Goal: Use online tool/utility: Utilize a website feature to perform a specific function

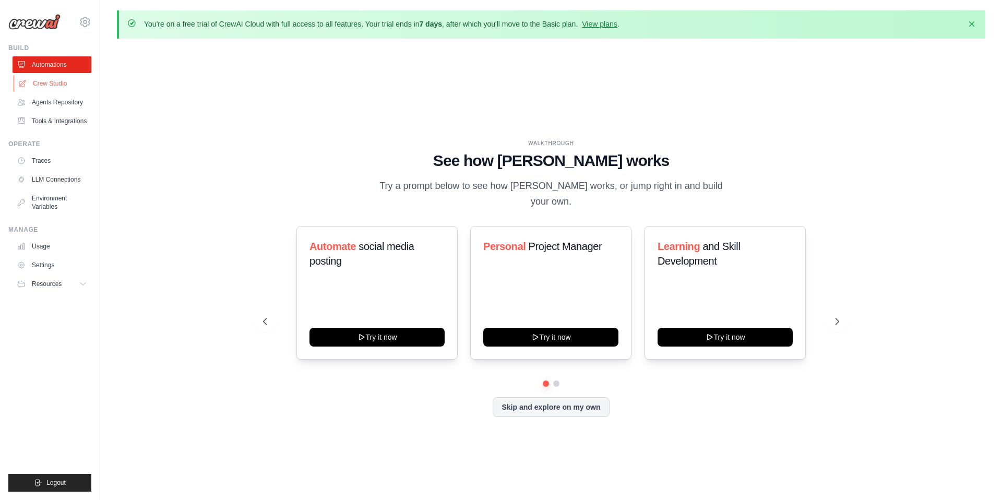
click at [55, 80] on link "Crew Studio" at bounding box center [53, 83] width 79 height 17
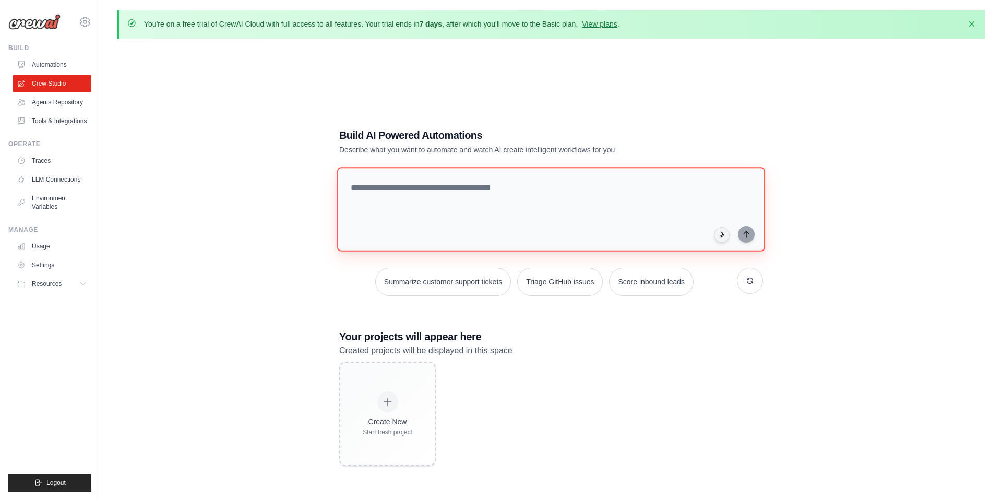
click at [413, 189] on textarea at bounding box center [551, 209] width 428 height 85
type textarea "*"
click at [566, 188] on textarea "**********" at bounding box center [553, 208] width 432 height 85
click at [736, 188] on textarea "**********" at bounding box center [553, 208] width 432 height 85
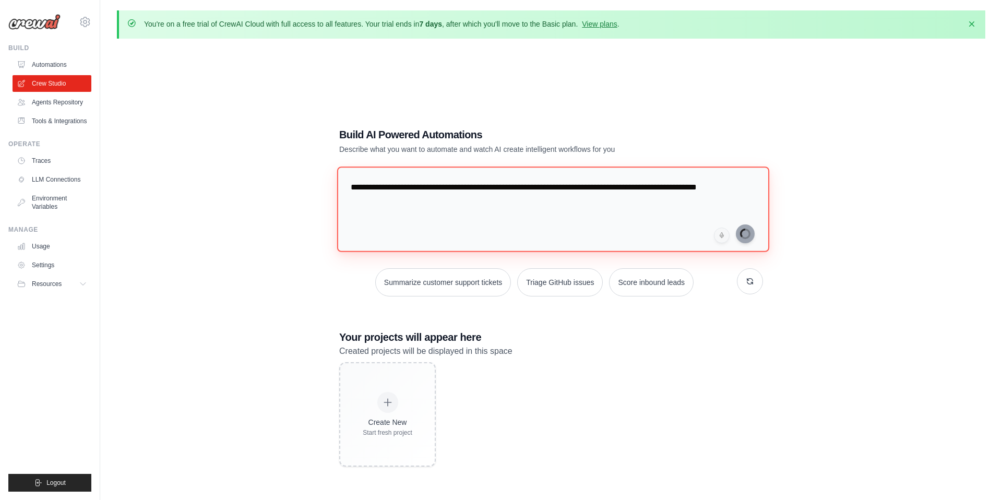
type textarea "**********"
click at [14, 16] on img at bounding box center [34, 22] width 52 height 16
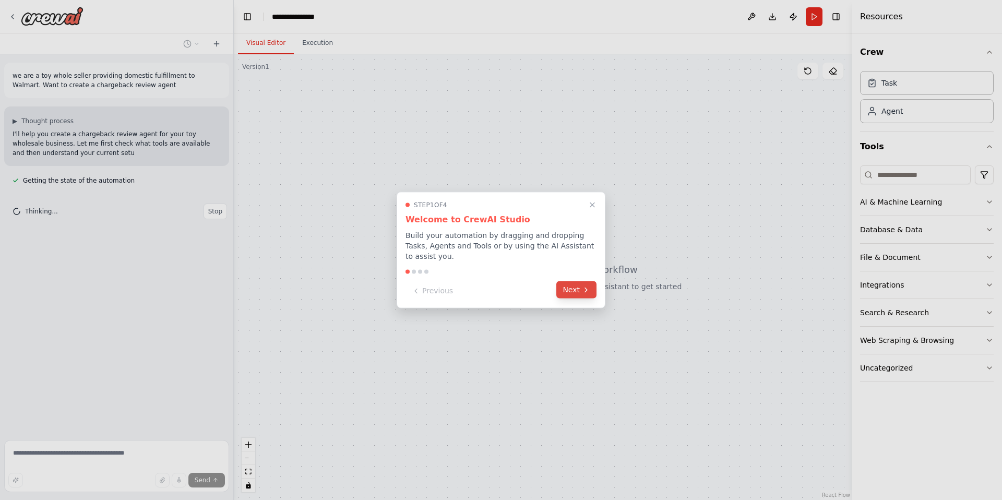
click at [580, 290] on button "Next" at bounding box center [576, 289] width 40 height 17
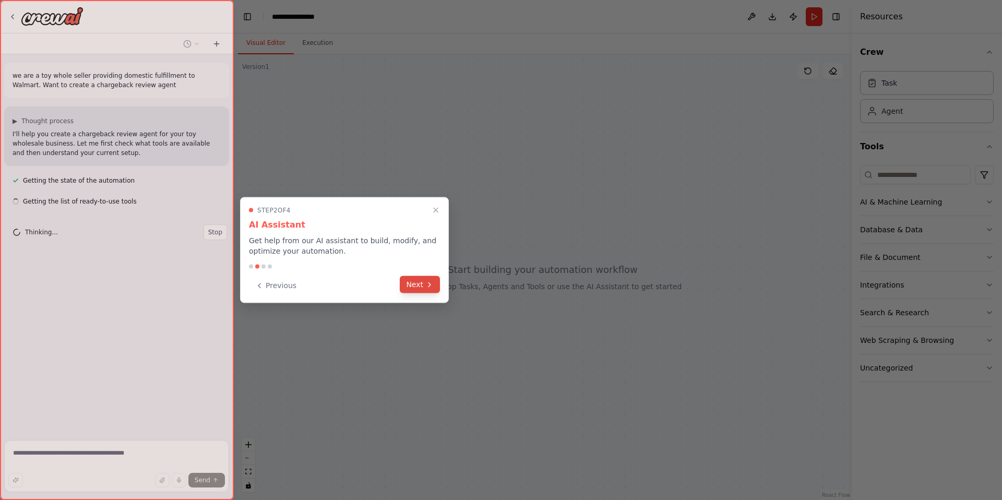
click at [415, 281] on button "Next" at bounding box center [420, 284] width 40 height 17
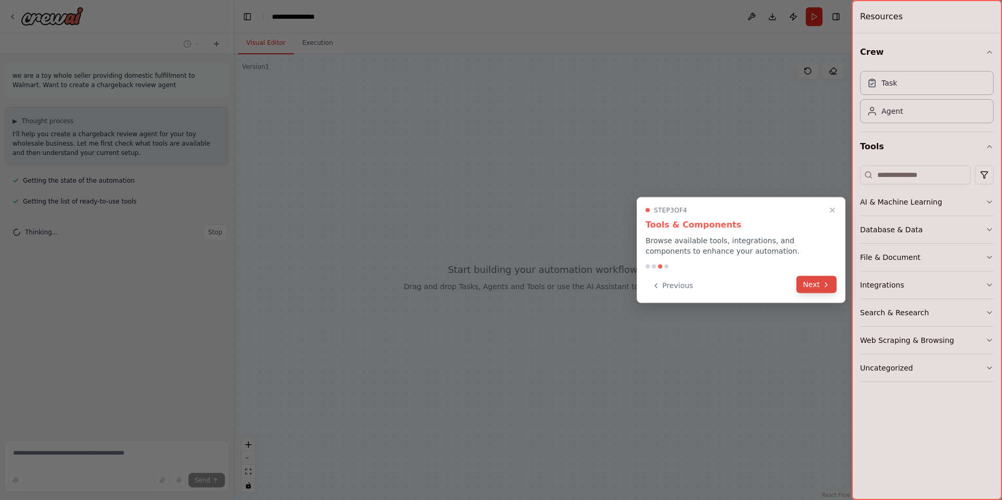
click at [809, 280] on button "Next" at bounding box center [816, 284] width 40 height 17
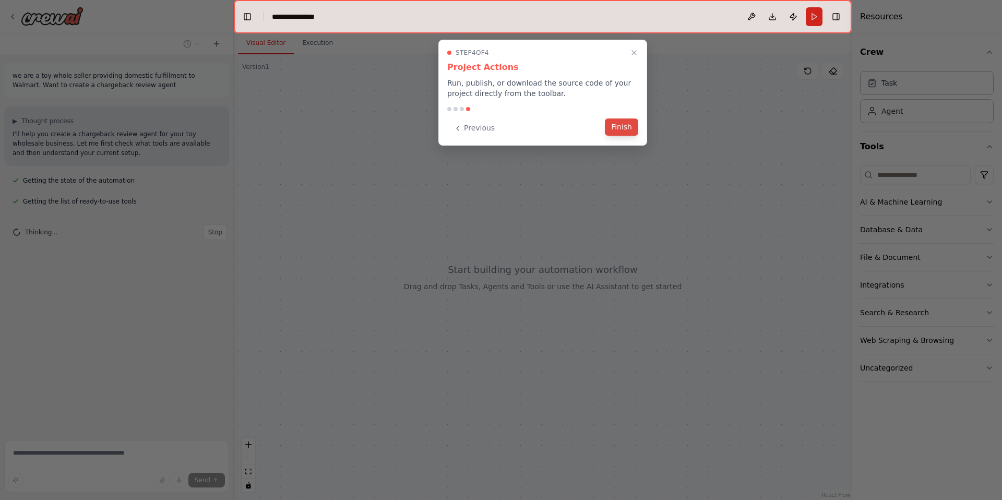
click at [618, 126] on button "Finish" at bounding box center [621, 126] width 33 height 17
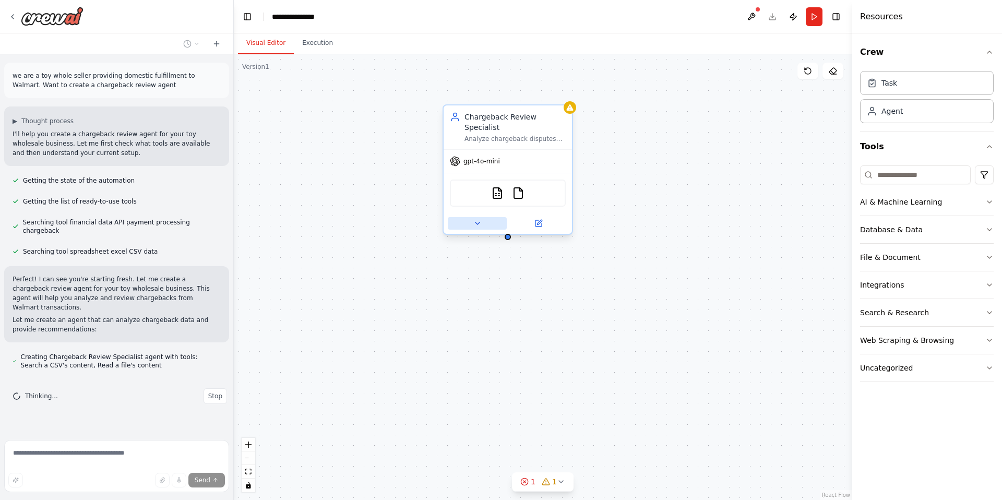
click at [487, 223] on button at bounding box center [477, 223] width 59 height 13
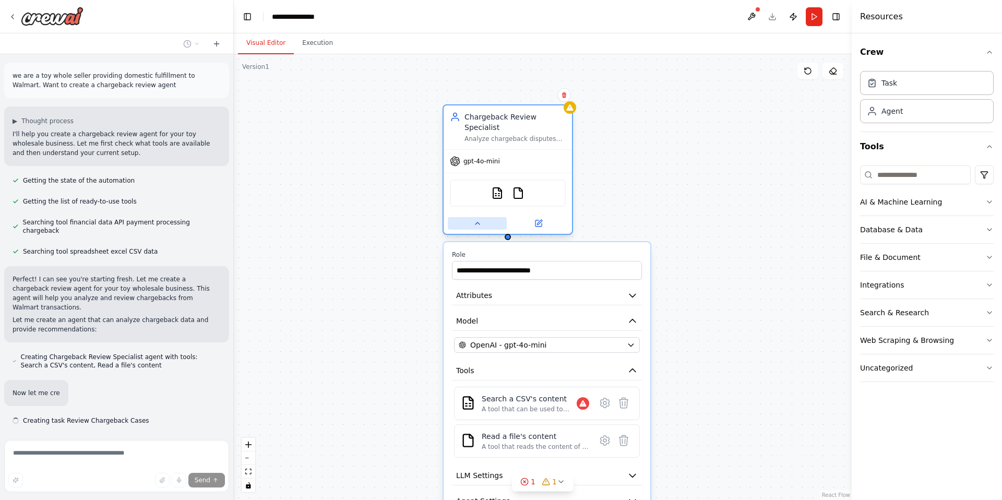
scroll to position [22, 0]
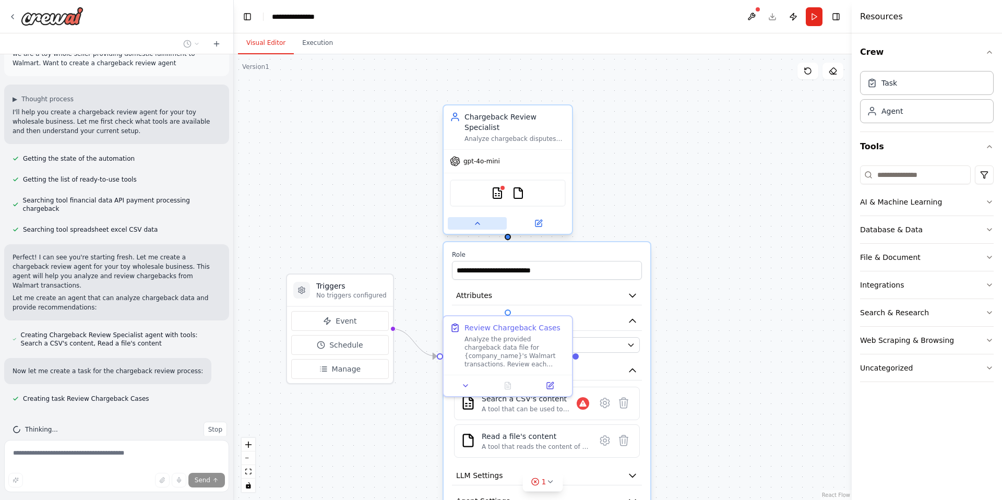
click at [487, 223] on button at bounding box center [477, 223] width 59 height 13
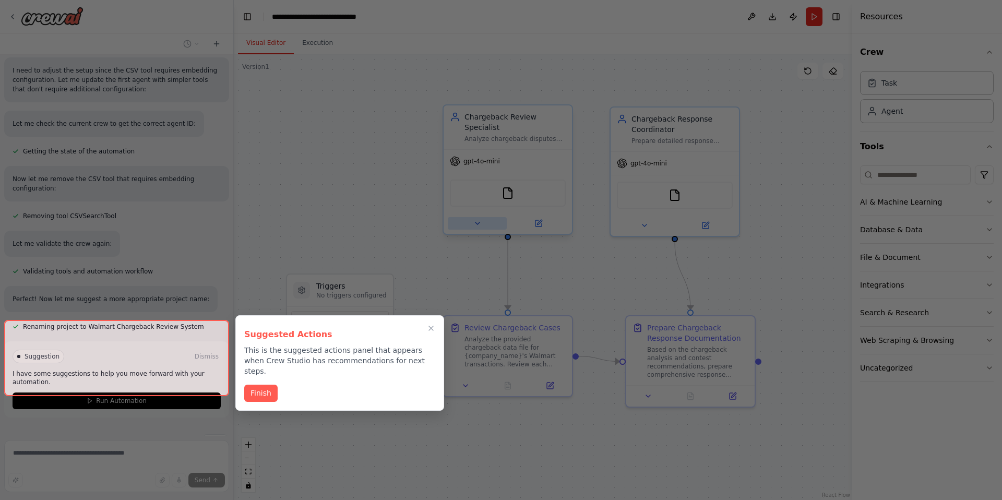
scroll to position [539, 0]
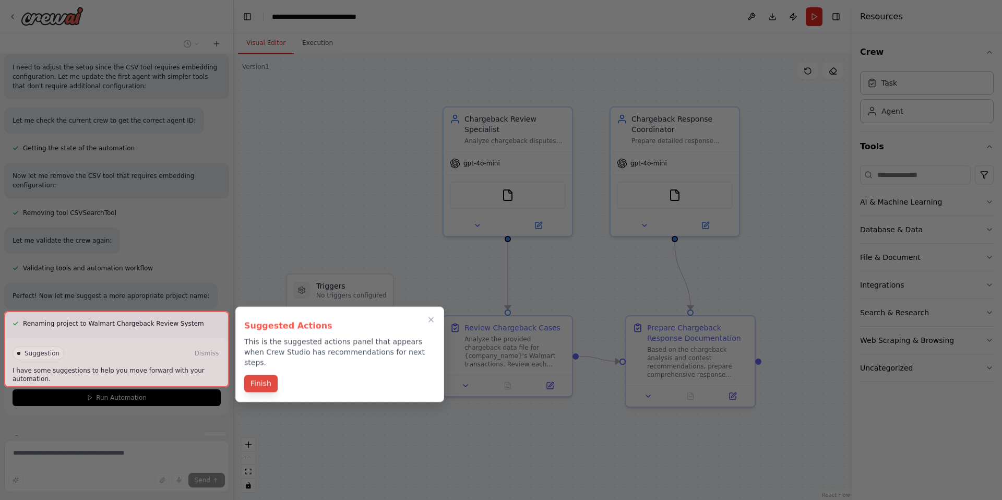
click at [264, 375] on button "Finish" at bounding box center [260, 383] width 33 height 17
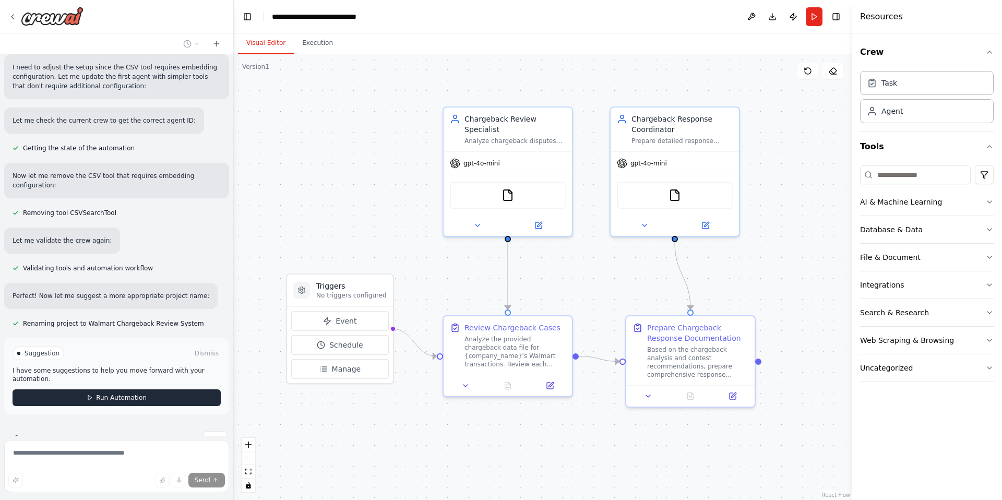
click at [163, 389] on button "Run Automation" at bounding box center [117, 397] width 208 height 17
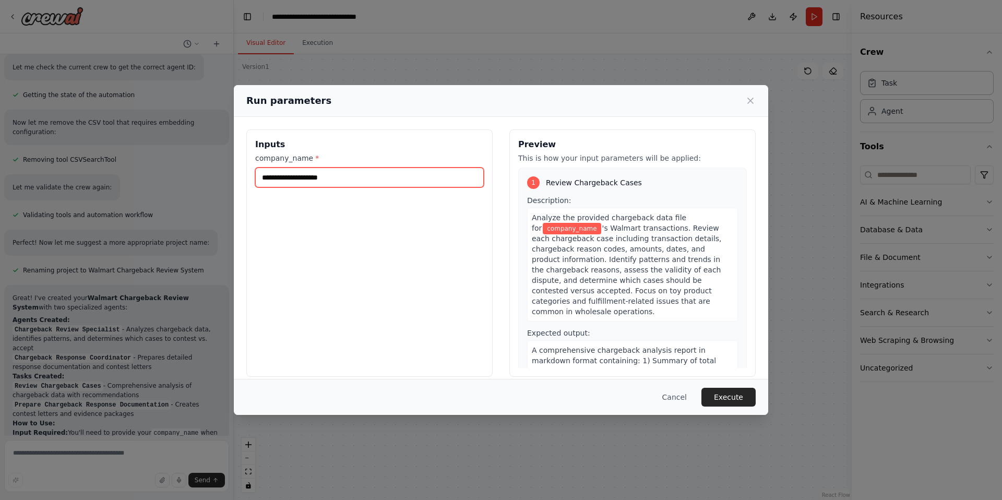
drag, startPoint x: 347, startPoint y: 176, endPoint x: 268, endPoint y: 177, distance: 79.3
click at [268, 177] on input "company_name *" at bounding box center [369, 177] width 228 height 20
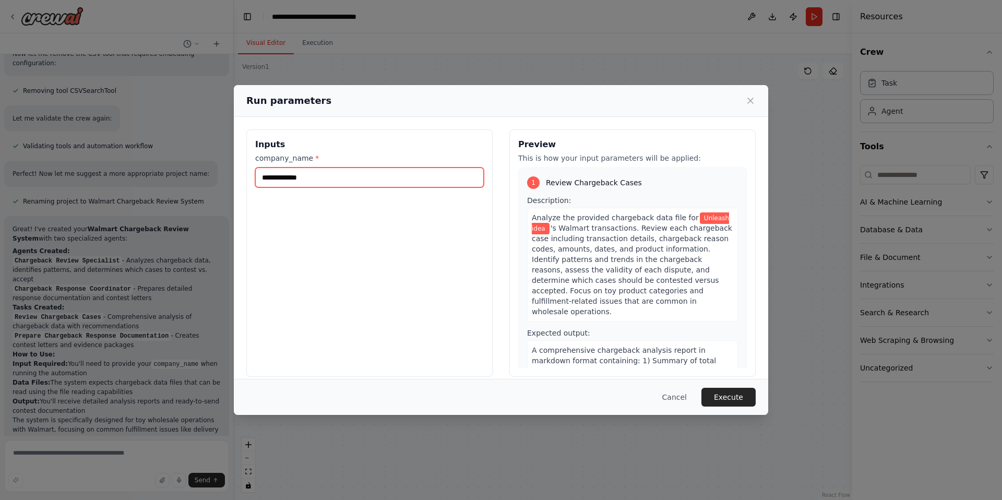
scroll to position [671, 0]
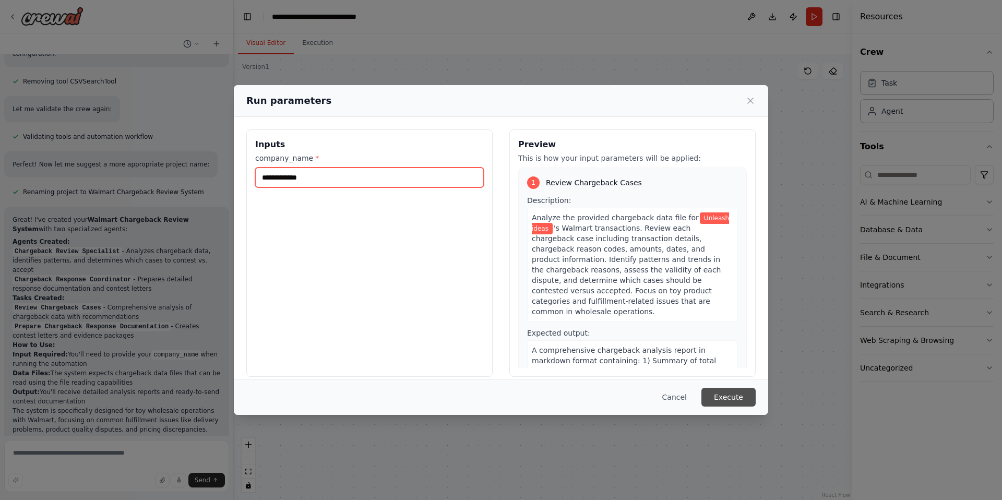
type input "**********"
click at [730, 397] on button "Execute" at bounding box center [728, 397] width 54 height 19
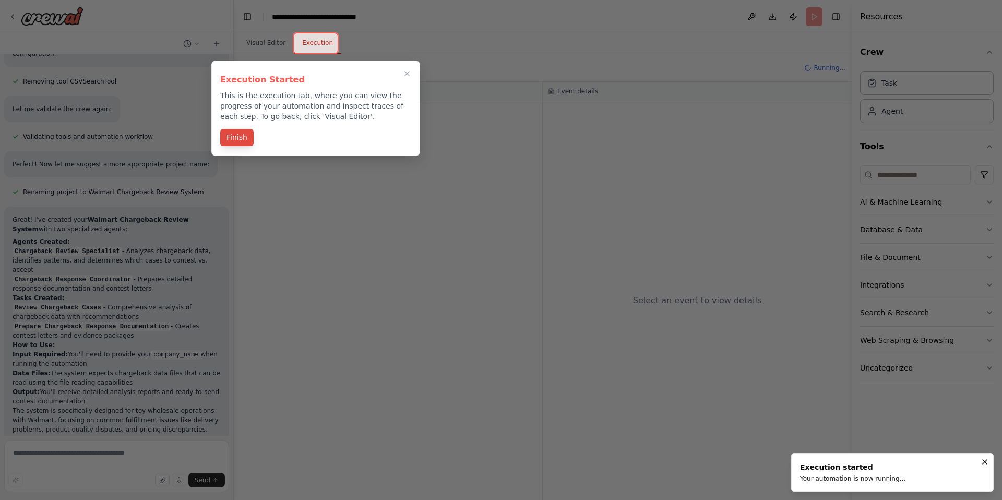
click at [232, 140] on button "Finish" at bounding box center [236, 137] width 33 height 17
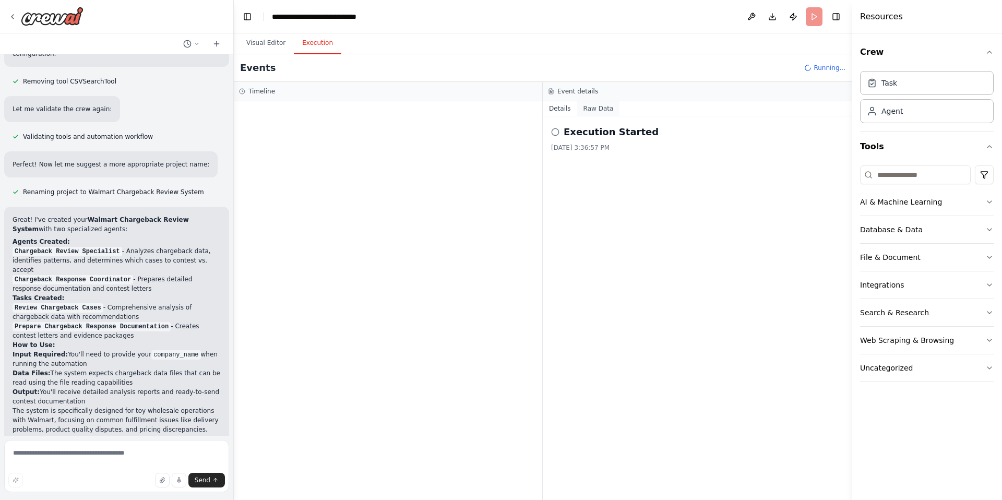
click at [599, 111] on button "Raw Data" at bounding box center [598, 108] width 43 height 15
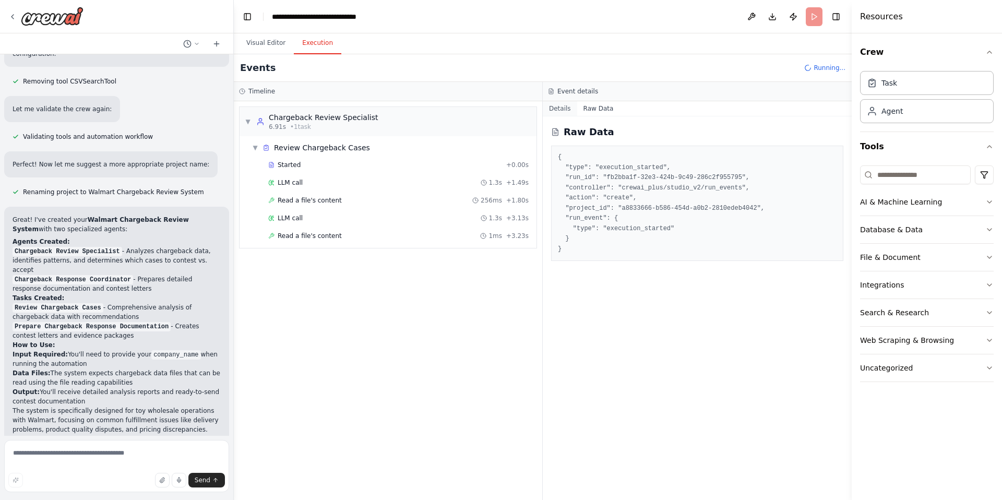
click at [557, 110] on button "Details" at bounding box center [560, 108] width 34 height 15
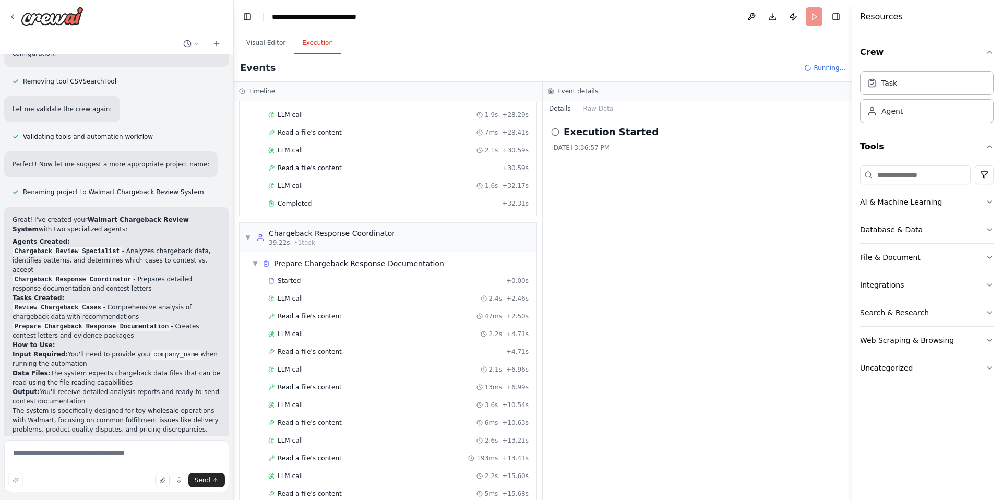
scroll to position [529, 0]
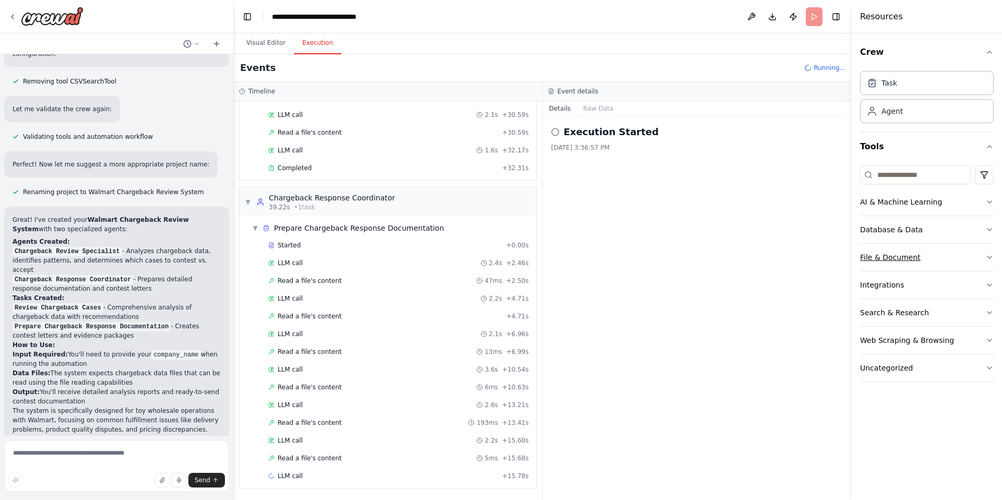
click at [970, 251] on button "File & Document" at bounding box center [927, 257] width 134 height 27
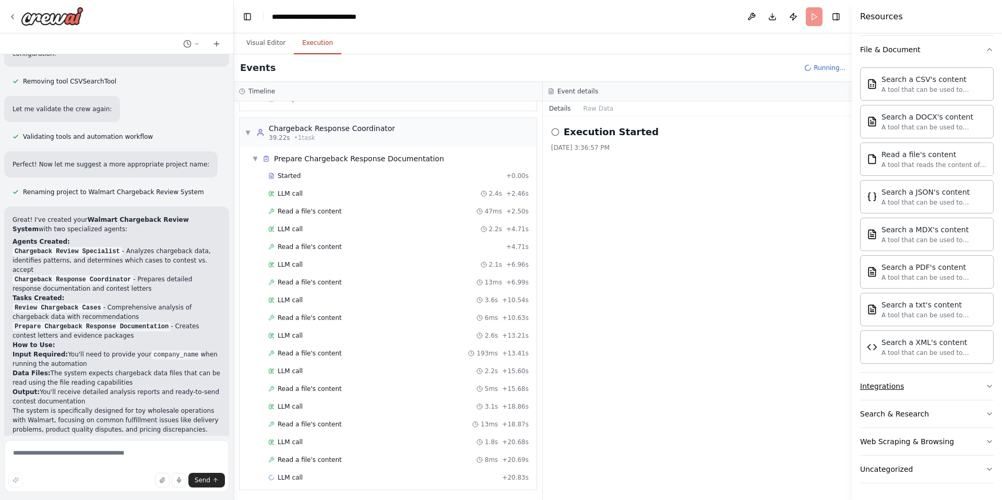
scroll to position [600, 0]
click at [978, 391] on button "Integrations" at bounding box center [927, 385] width 134 height 27
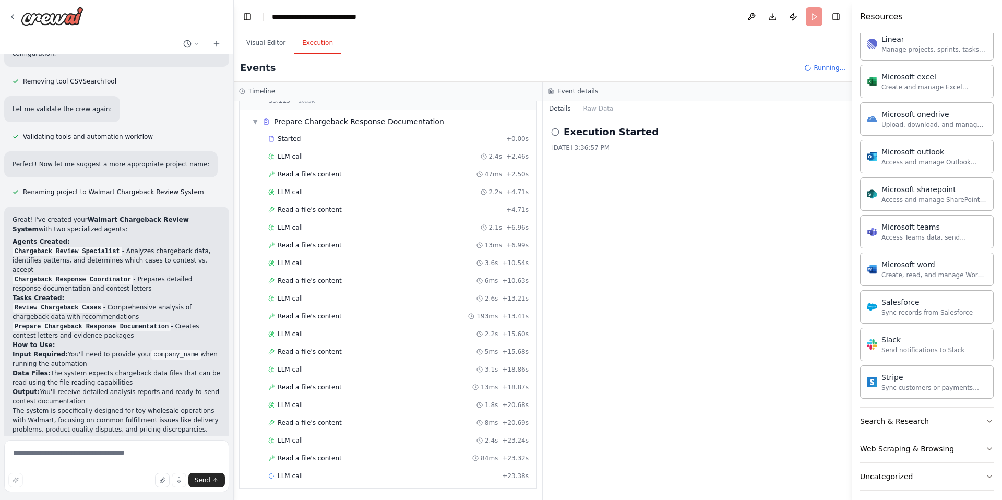
scroll to position [817, 0]
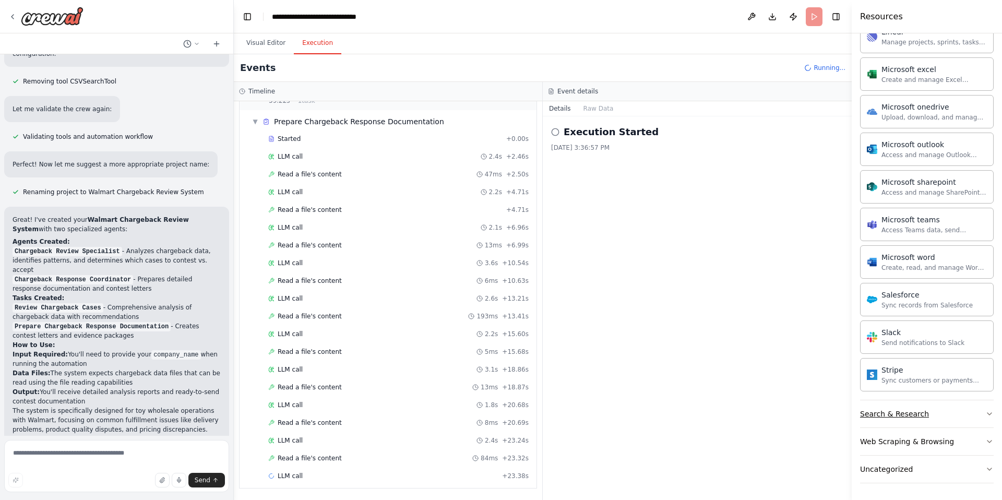
click at [978, 427] on button "Search & Research" at bounding box center [927, 413] width 134 height 27
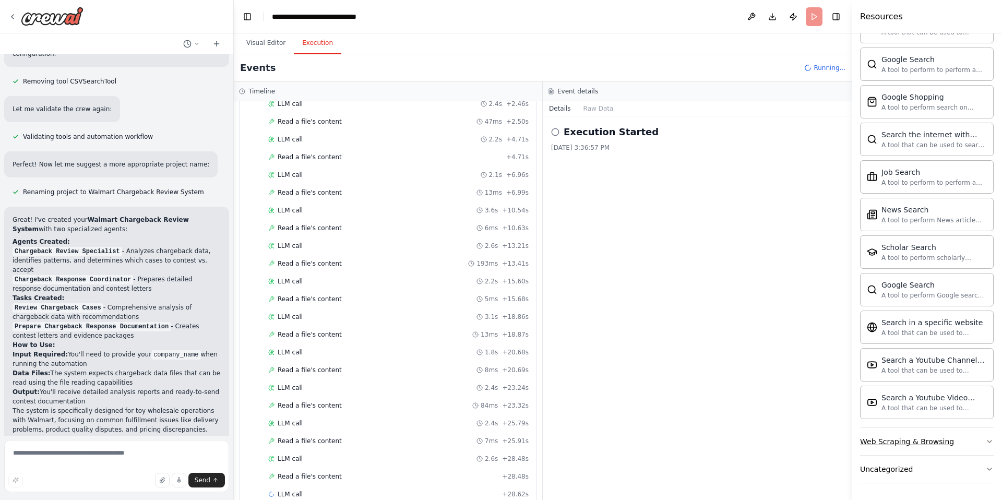
scroll to position [706, 0]
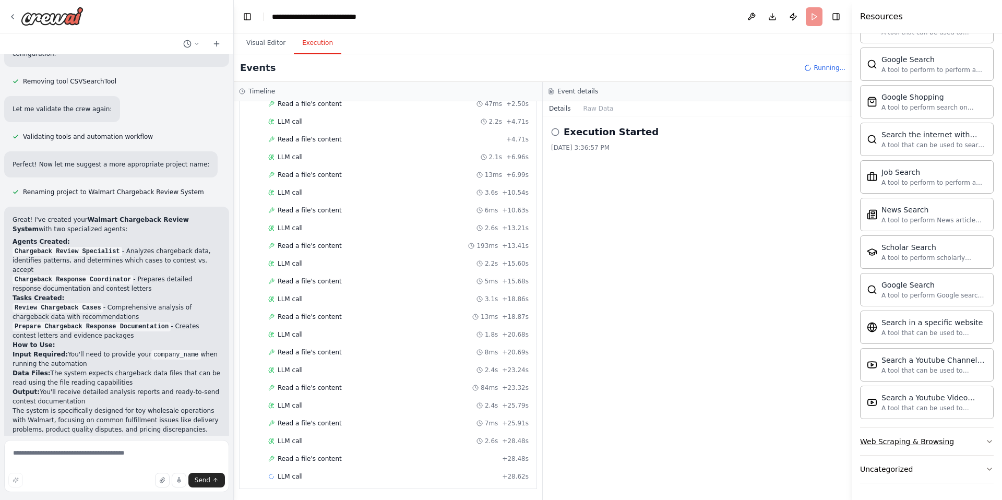
click at [971, 443] on button "Web Scraping & Browsing" at bounding box center [927, 441] width 134 height 27
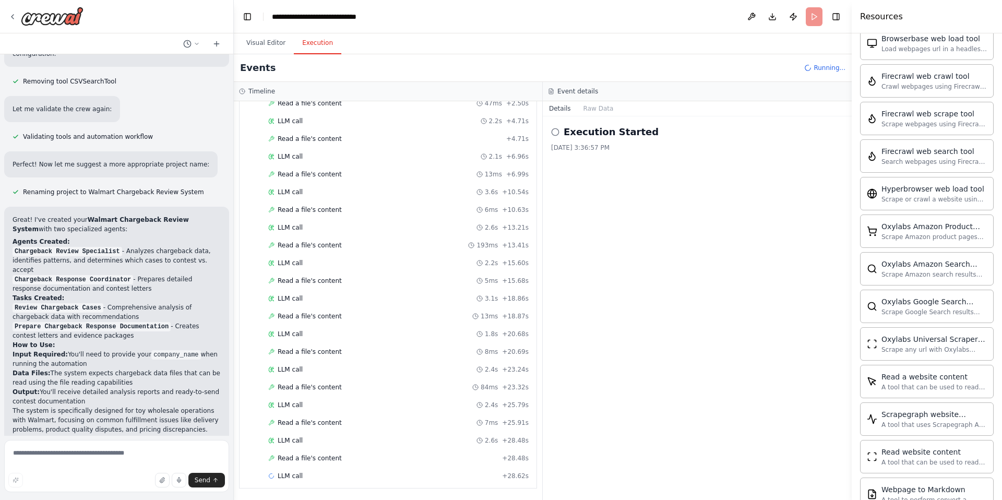
scroll to position [0, 0]
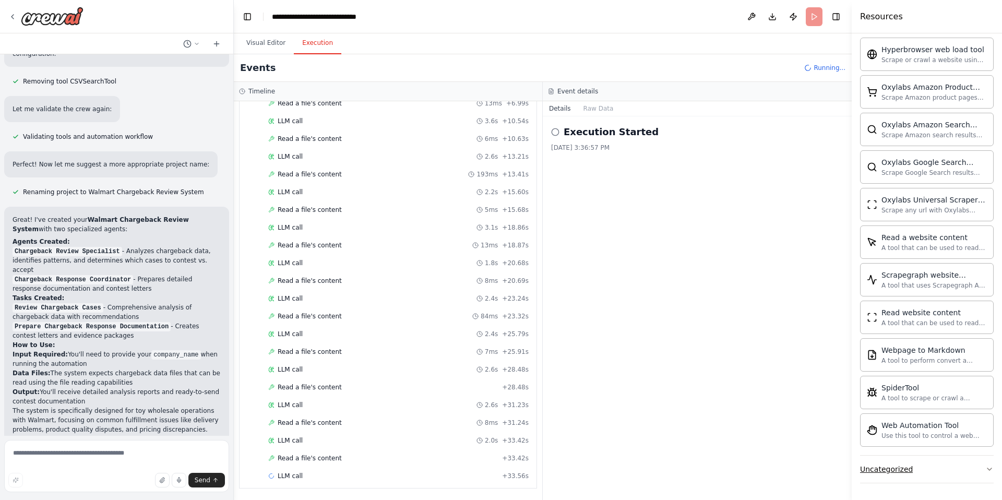
click at [972, 472] on button "Uncategorized" at bounding box center [927, 468] width 134 height 27
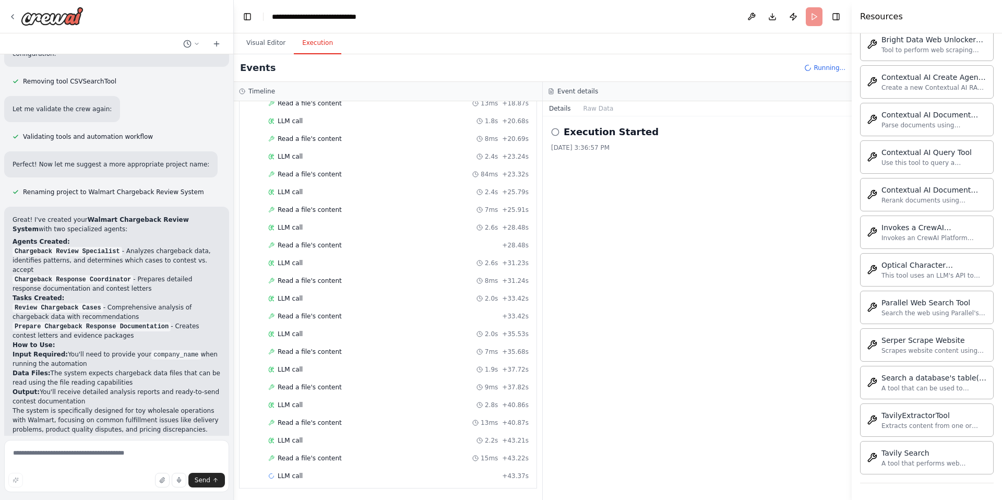
click at [815, 15] on header "**********" at bounding box center [543, 16] width 618 height 33
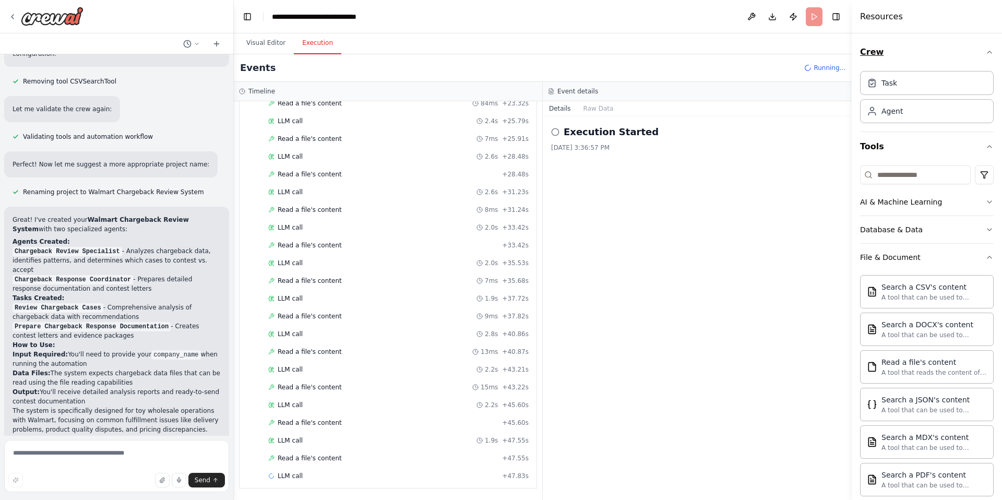
click at [990, 53] on icon "button" at bounding box center [989, 52] width 8 height 8
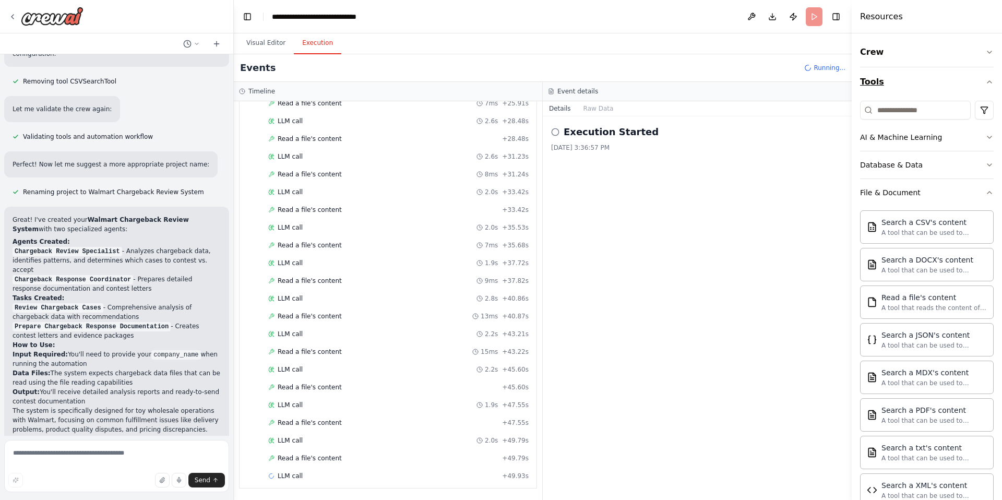
click at [991, 83] on icon "button" at bounding box center [989, 82] width 8 height 8
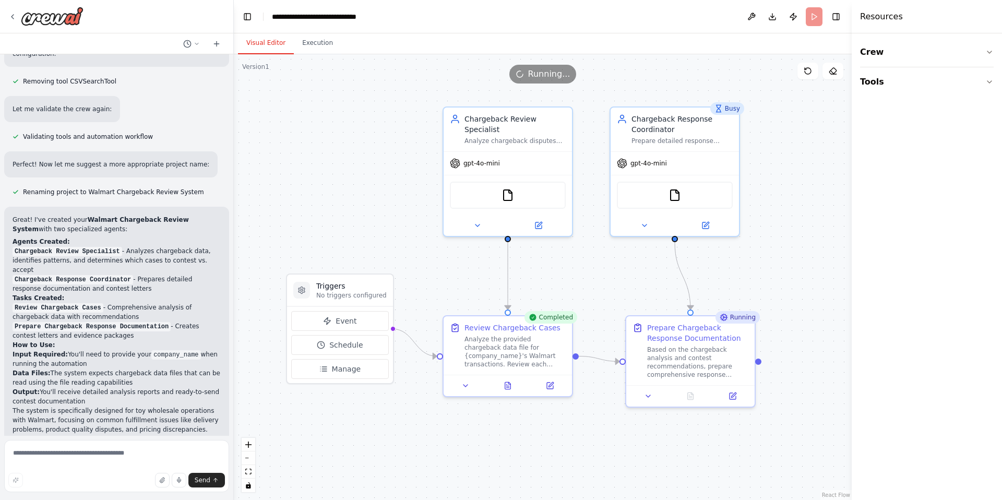
click at [268, 43] on button "Visual Editor" at bounding box center [266, 43] width 56 height 22
click at [352, 316] on span "Event" at bounding box center [345, 321] width 21 height 10
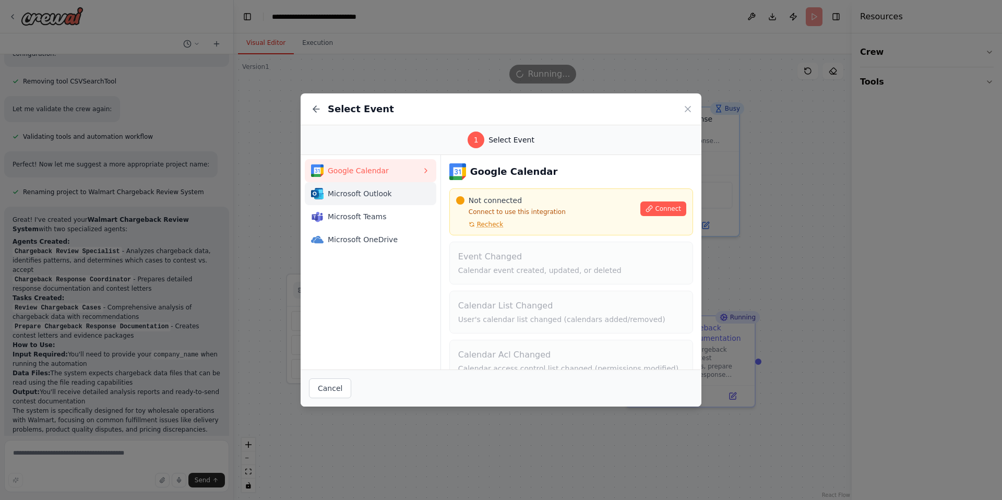
click at [380, 194] on span "Microsoft Outlook" at bounding box center [375, 193] width 94 height 10
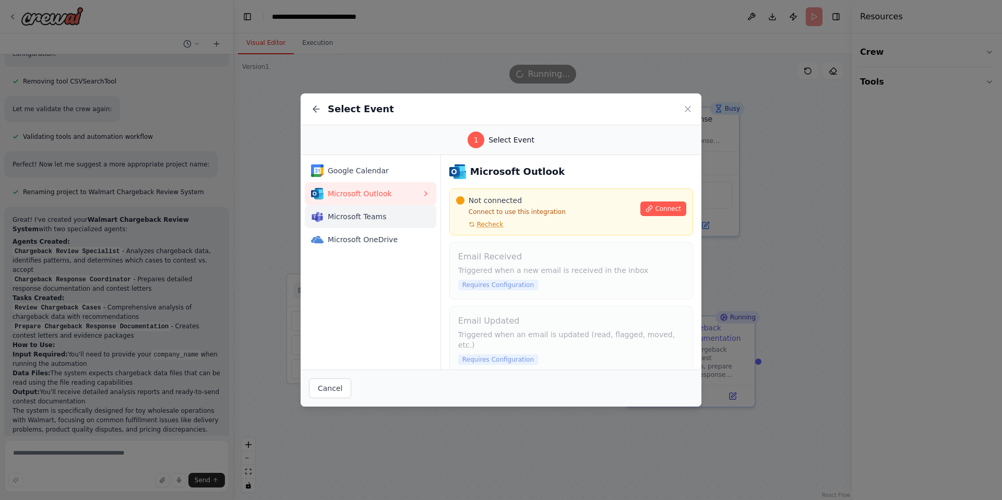
click at [379, 216] on span "Microsoft Teams" at bounding box center [375, 216] width 94 height 10
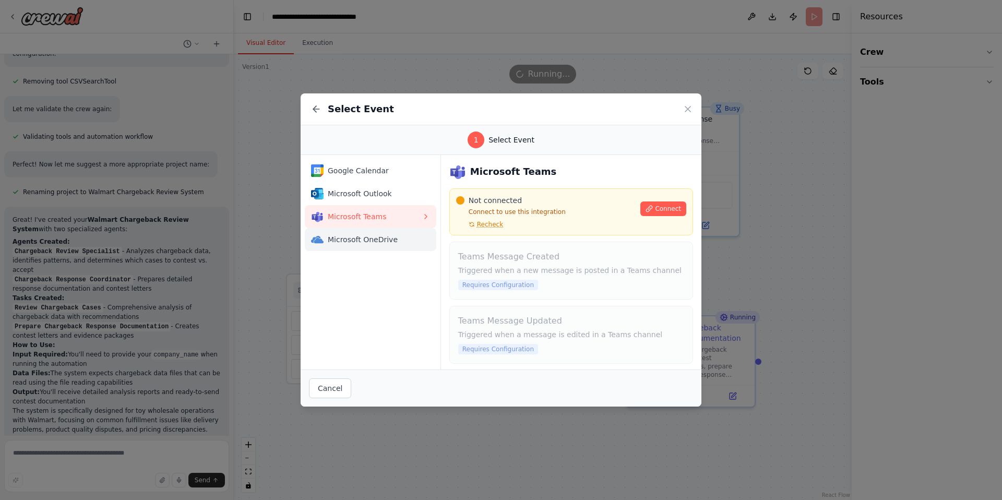
click at [379, 237] on span "Microsoft OneDrive" at bounding box center [375, 239] width 94 height 10
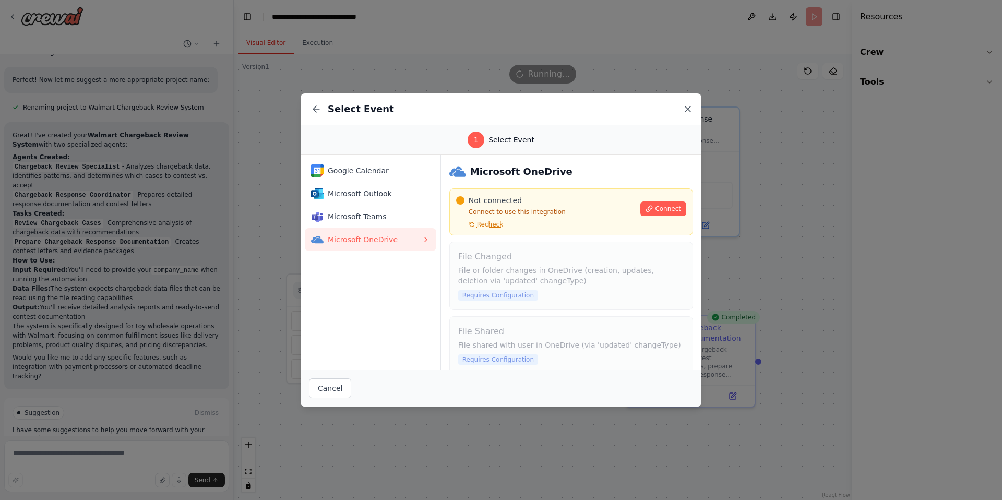
click at [684, 105] on icon at bounding box center [687, 109] width 10 height 10
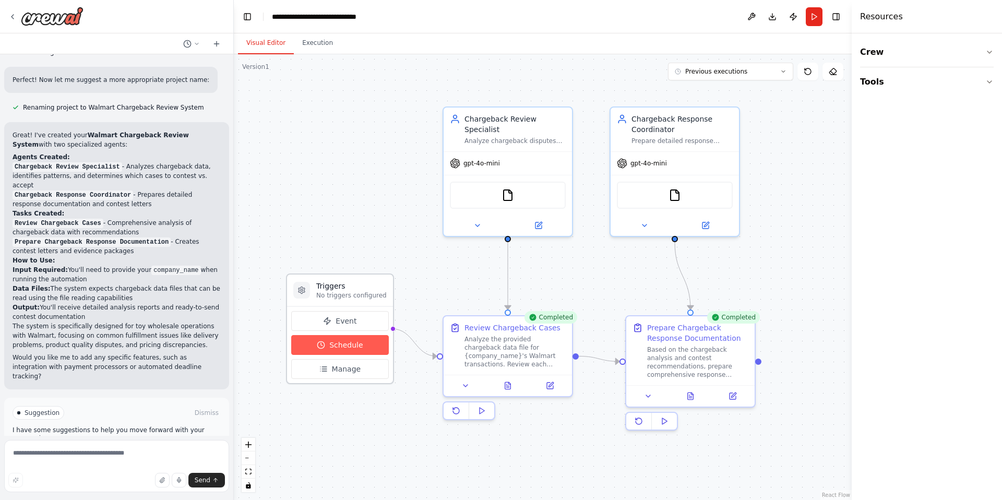
click at [364, 344] on button "Schedule" at bounding box center [340, 345] width 98 height 20
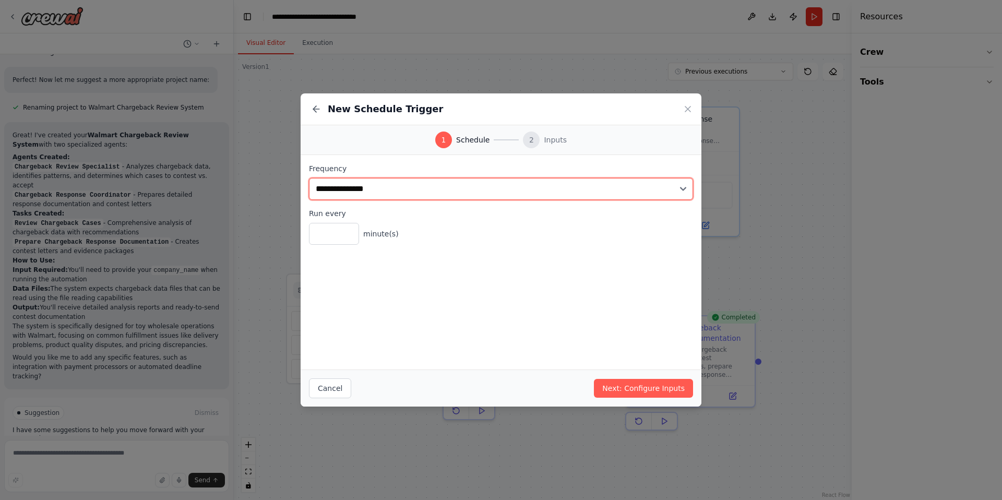
click at [449, 186] on select "**********" at bounding box center [501, 189] width 384 height 22
click at [309, 178] on select "**********" at bounding box center [501, 189] width 384 height 22
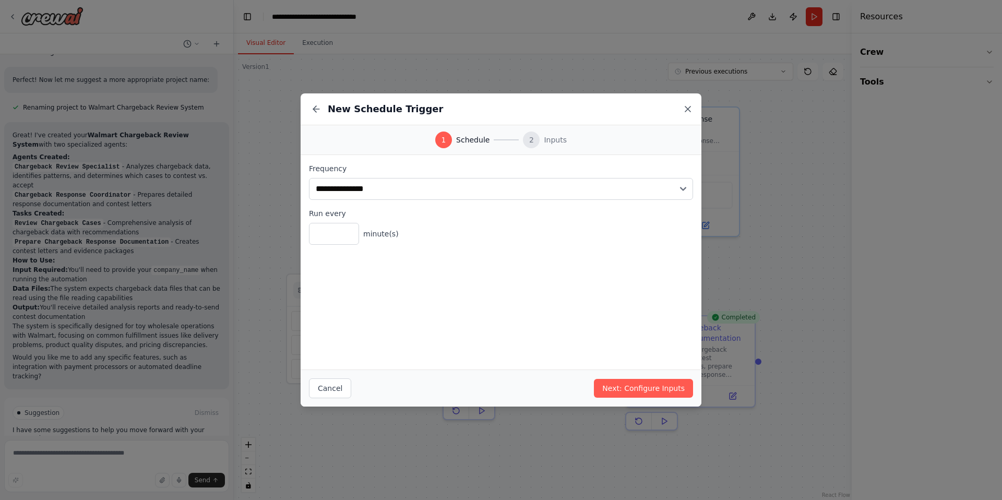
click at [687, 109] on icon at bounding box center [687, 108] width 5 height 5
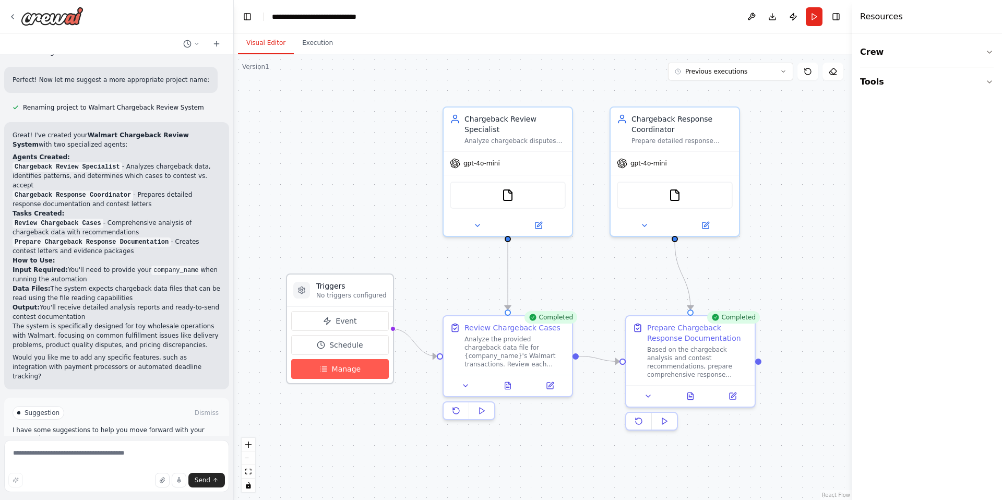
click at [370, 376] on button "Manage" at bounding box center [340, 369] width 98 height 20
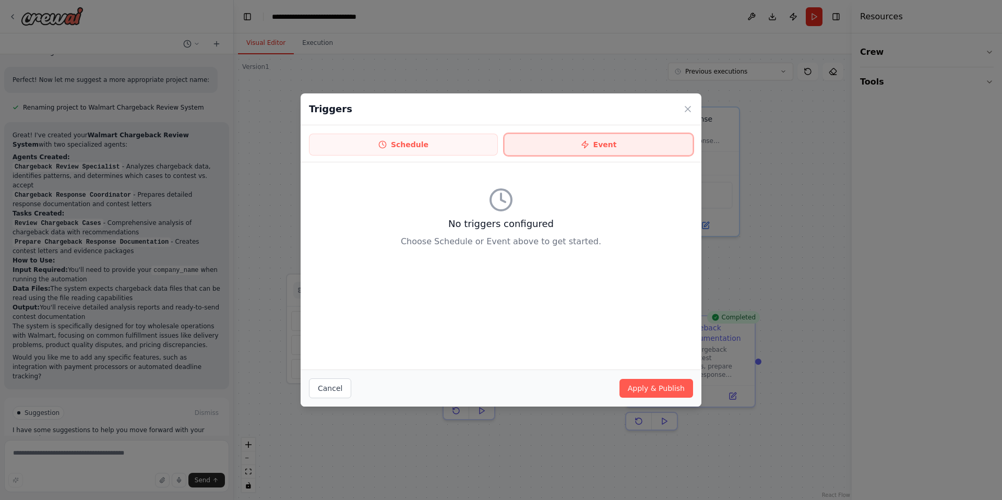
click at [579, 145] on button "Event" at bounding box center [598, 145] width 189 height 22
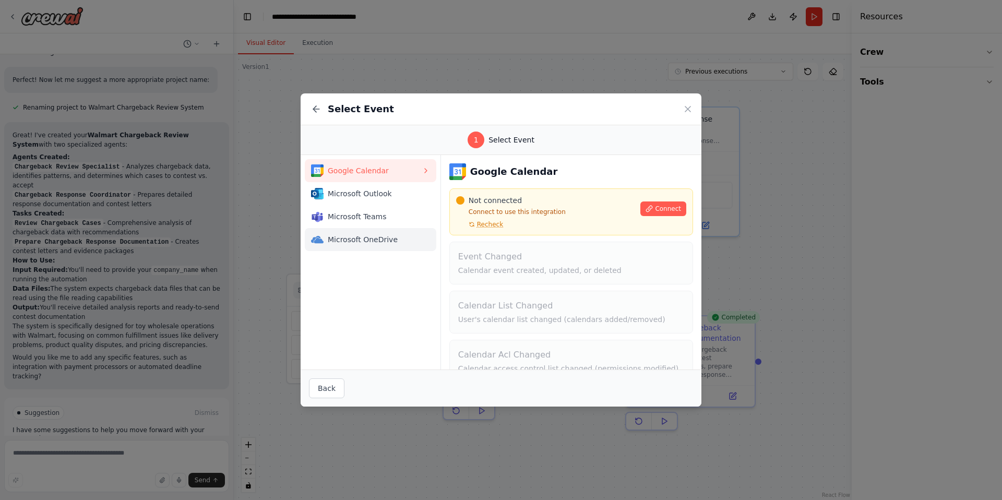
click at [400, 244] on span "Microsoft OneDrive" at bounding box center [375, 239] width 94 height 10
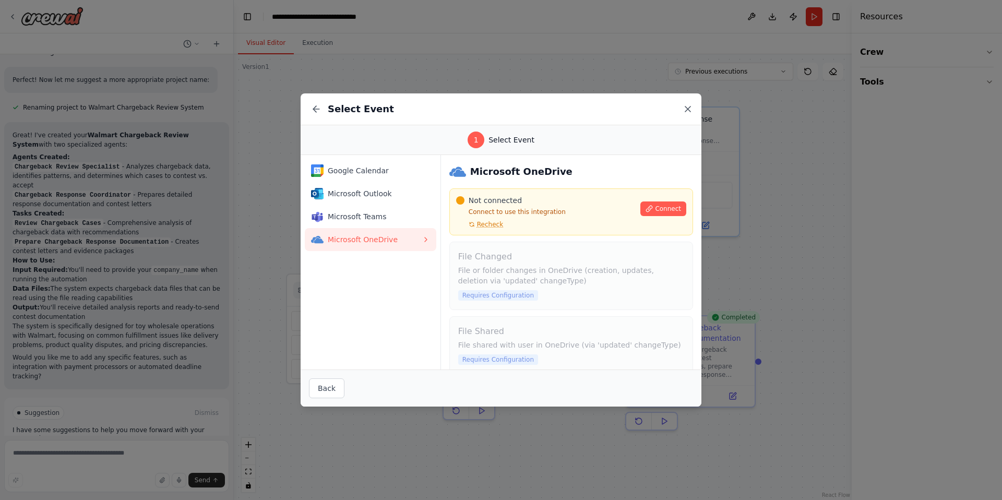
click at [690, 107] on icon at bounding box center [687, 109] width 10 height 10
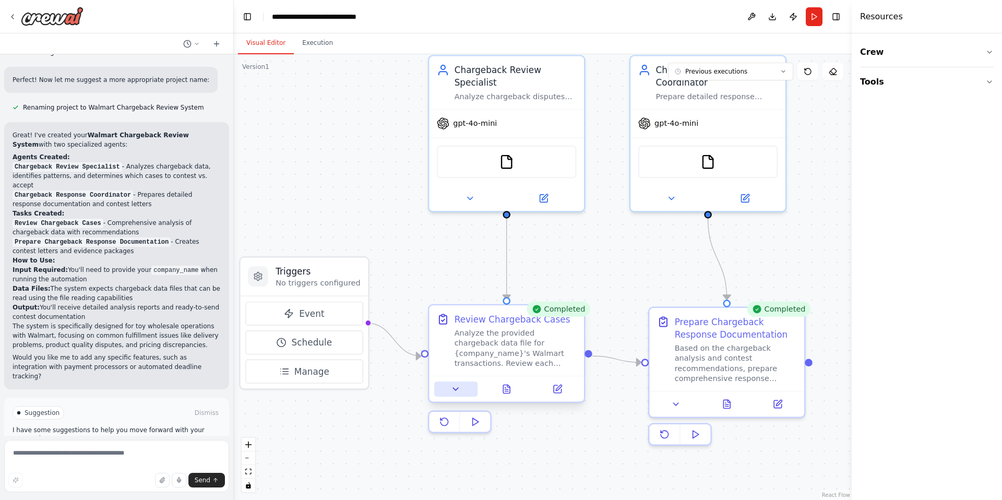
click at [459, 389] on icon at bounding box center [456, 389] width 10 height 10
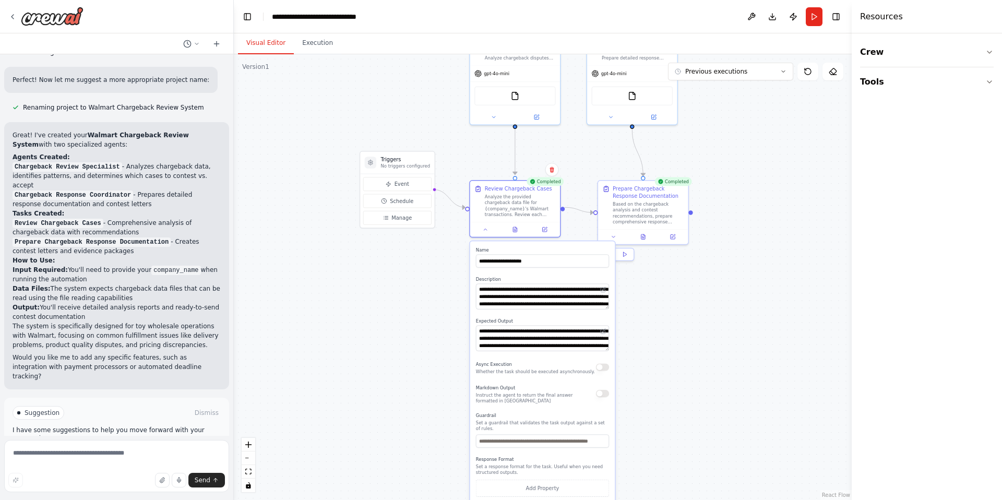
drag, startPoint x: 755, startPoint y: 251, endPoint x: 740, endPoint y: 115, distance: 137.0
click at [740, 115] on div ".deletable-edge-delete-btn { width: 20px; height: 20px; border: 0px solid #ffff…" at bounding box center [543, 276] width 618 height 445
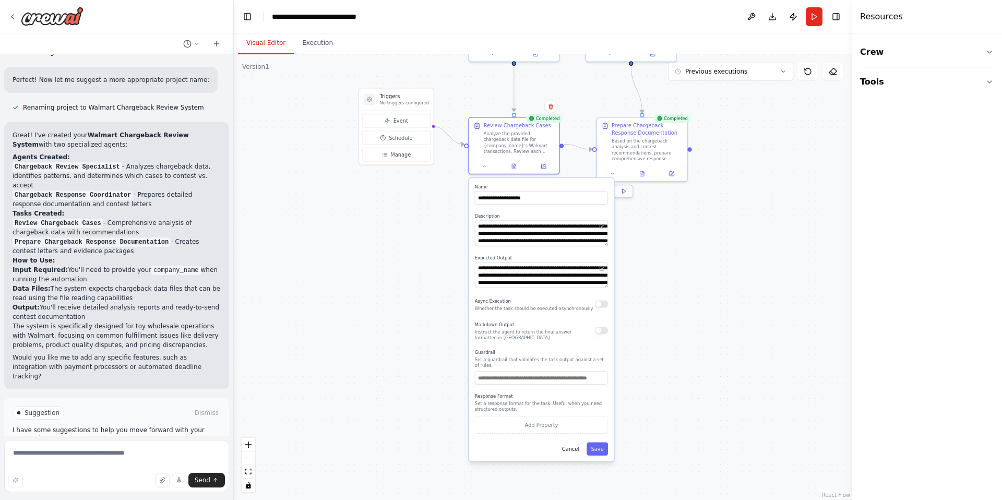
drag, startPoint x: 750, startPoint y: 319, endPoint x: 748, endPoint y: 272, distance: 46.5
click at [748, 272] on div ".deletable-edge-delete-btn { width: 20px; height: 20px; border: 0px solid #ffff…" at bounding box center [543, 276] width 618 height 445
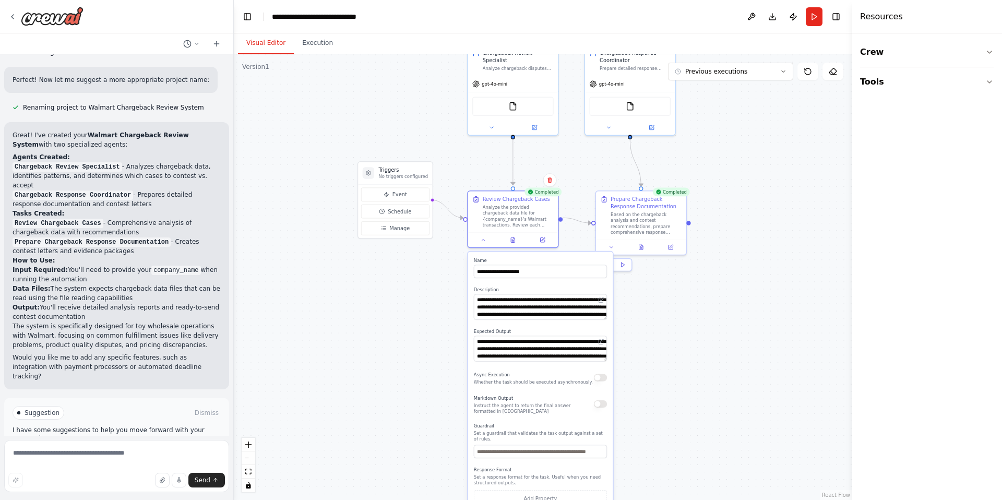
drag, startPoint x: 748, startPoint y: 272, endPoint x: 751, endPoint y: 363, distance: 90.8
click at [751, 363] on div ".deletable-edge-delete-btn { width: 20px; height: 20px; border: 0px solid #ffff…" at bounding box center [543, 276] width 618 height 445
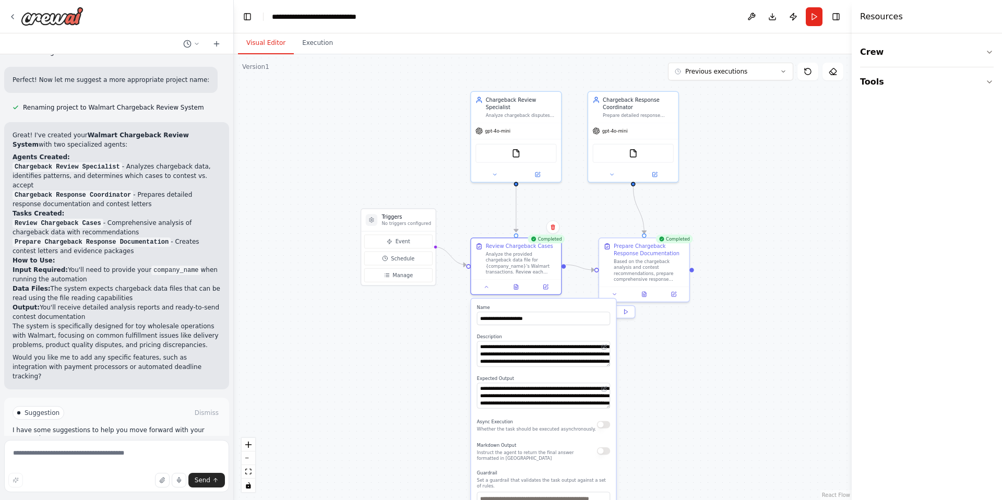
drag, startPoint x: 751, startPoint y: 363, endPoint x: 751, endPoint y: 378, distance: 15.1
click at [751, 378] on div ".deletable-edge-delete-btn { width: 20px; height: 20px; border: 0px solid #ffff…" at bounding box center [543, 276] width 618 height 445
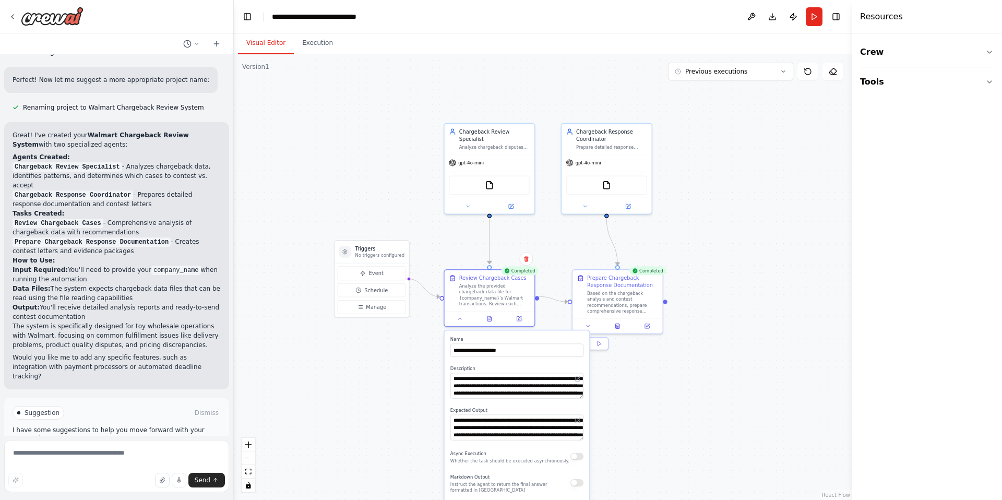
drag, startPoint x: 753, startPoint y: 388, endPoint x: 726, endPoint y: 419, distance: 41.5
click at [726, 419] on div ".deletable-edge-delete-btn { width: 20px; height: 20px; border: 0px solid #ffff…" at bounding box center [543, 276] width 618 height 445
click at [629, 311] on div "Based on the chargeback analysis and contest recommendations, prepare comprehen…" at bounding box center [622, 300] width 71 height 23
click at [587, 329] on div at bounding box center [617, 324] width 90 height 15
click at [588, 324] on icon at bounding box center [587, 325] width 3 height 2
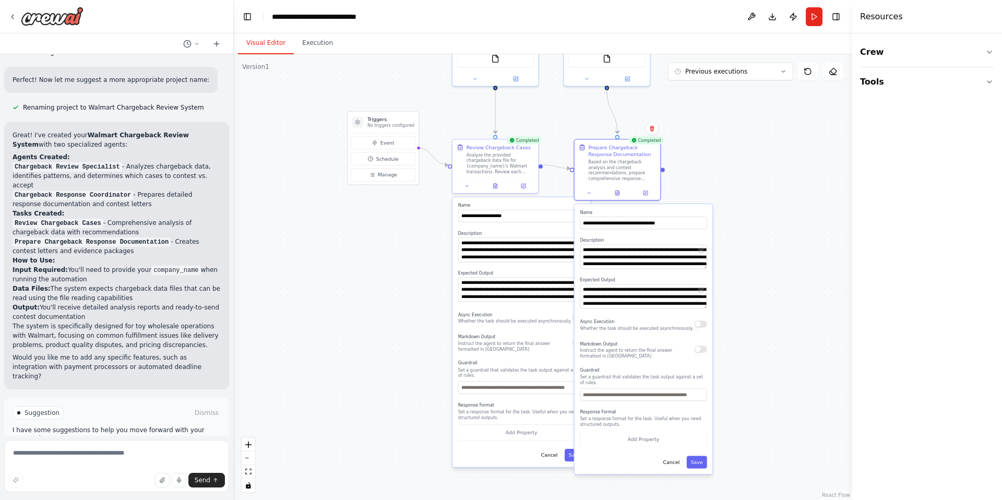
drag, startPoint x: 679, startPoint y: 292, endPoint x: 676, endPoint y: 161, distance: 131.5
click at [676, 161] on div ".deletable-edge-delete-btn { width: 20px; height: 20px; border: 0px solid #ffff…" at bounding box center [543, 276] width 618 height 445
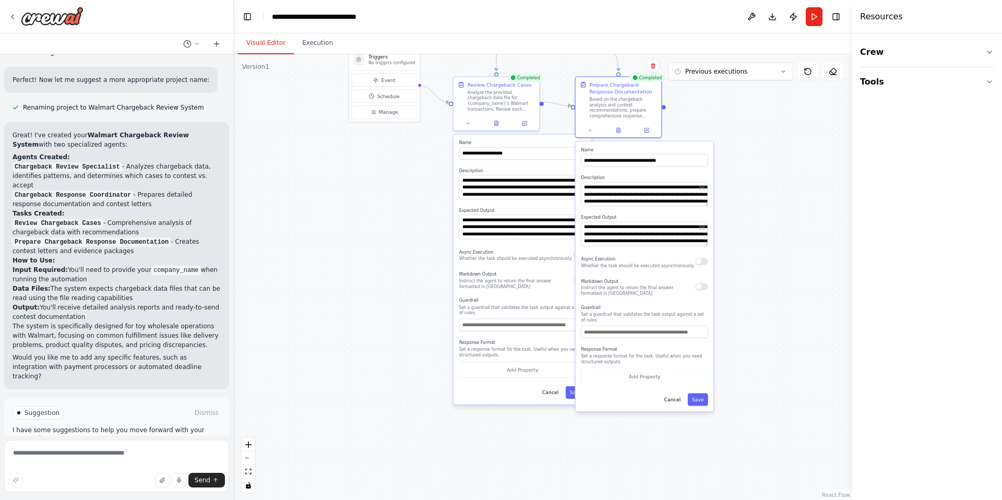
drag, startPoint x: 736, startPoint y: 175, endPoint x: 737, endPoint y: 113, distance: 62.6
click at [737, 113] on div ".deletable-edge-delete-btn { width: 20px; height: 20px; border: 0px solid #ffff…" at bounding box center [543, 276] width 618 height 445
click at [591, 130] on icon at bounding box center [590, 129] width 6 height 6
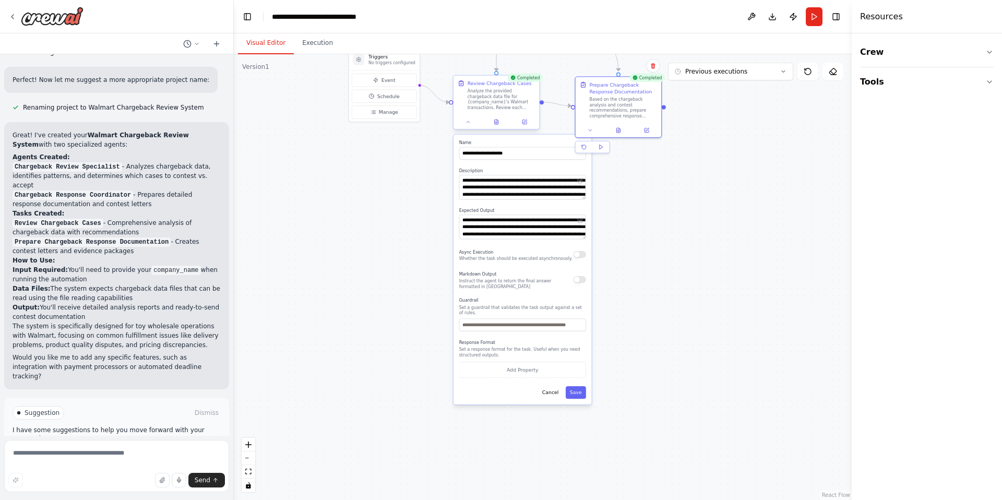
click at [469, 128] on div at bounding box center [496, 122] width 86 height 14
click at [469, 122] on icon at bounding box center [468, 122] width 3 height 2
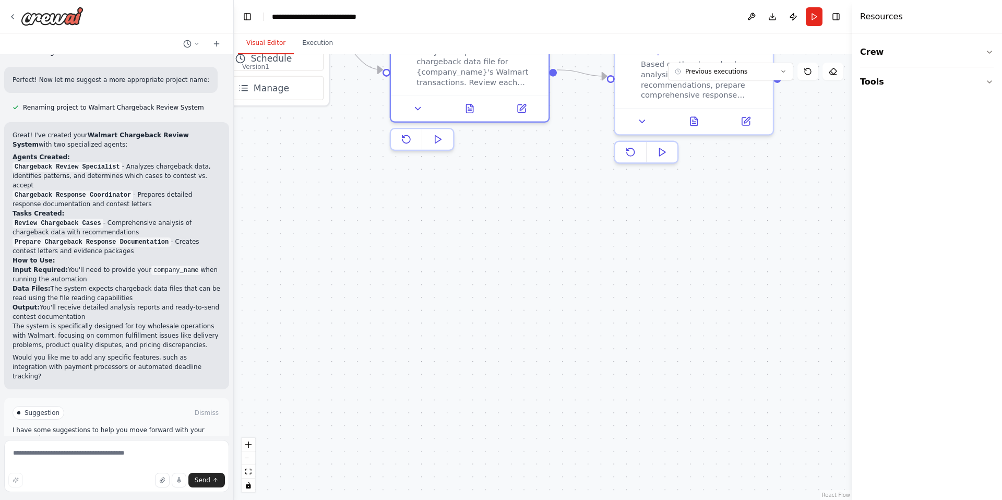
drag, startPoint x: 536, startPoint y: 236, endPoint x: 545, endPoint y: 443, distance: 207.3
click at [545, 443] on div ".deletable-edge-delete-btn { width: 20px; height: 20px; border: 0px solid #ffff…" at bounding box center [543, 276] width 618 height 445
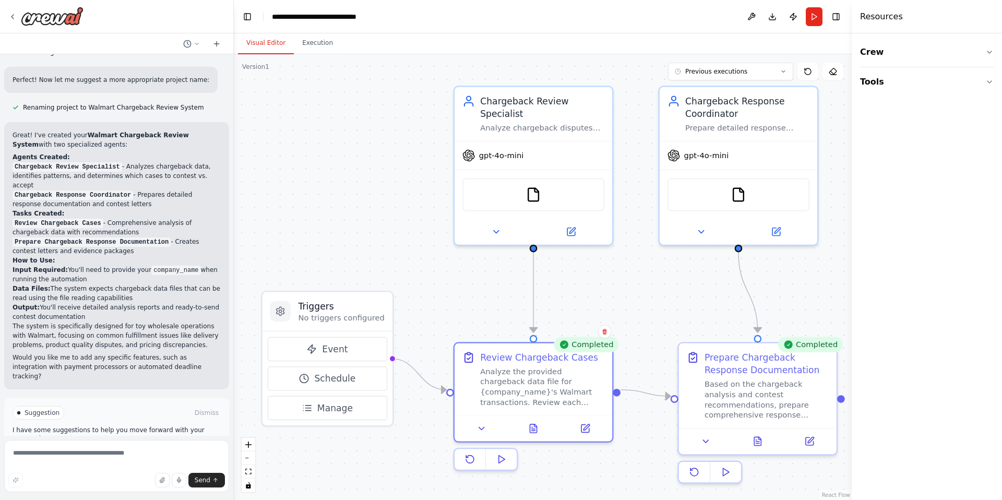
drag, startPoint x: 576, startPoint y: 258, endPoint x: 632, endPoint y: 397, distance: 149.9
click at [632, 397] on div ".deletable-edge-delete-btn { width: 20px; height: 20px; border: 0px solid #ffff…" at bounding box center [543, 276] width 618 height 445
click at [534, 202] on div "FileReadTool" at bounding box center [533, 191] width 142 height 33
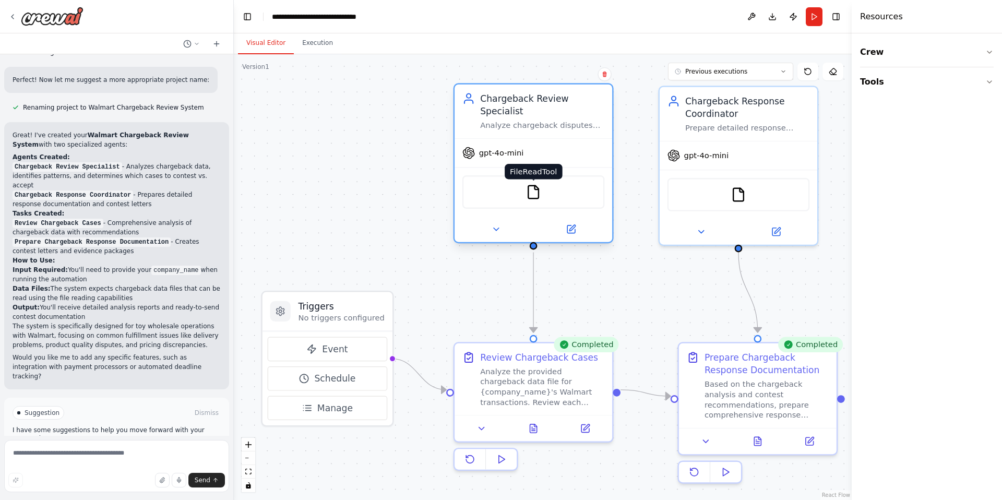
click at [535, 194] on img at bounding box center [532, 191] width 15 height 15
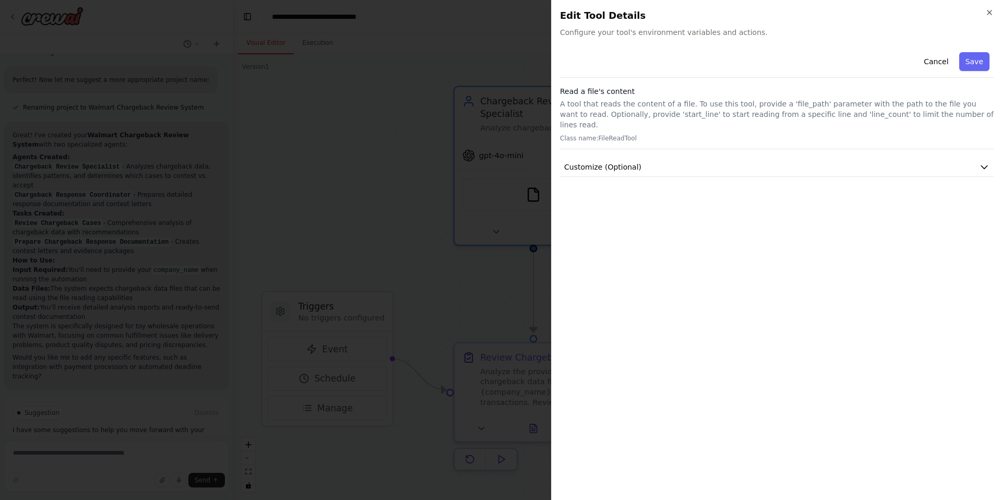
click at [951, 142] on div "Cancel Save Read a file's content A tool that reads the content of a file. To u…" at bounding box center [776, 112] width 433 height 129
click at [995, 151] on div "Close Edit Tool Details Configure your tool's environment variables and actions…" at bounding box center [776, 250] width 451 height 500
click at [987, 162] on icon "button" at bounding box center [984, 167] width 10 height 10
click at [991, 12] on icon "button" at bounding box center [989, 12] width 8 height 8
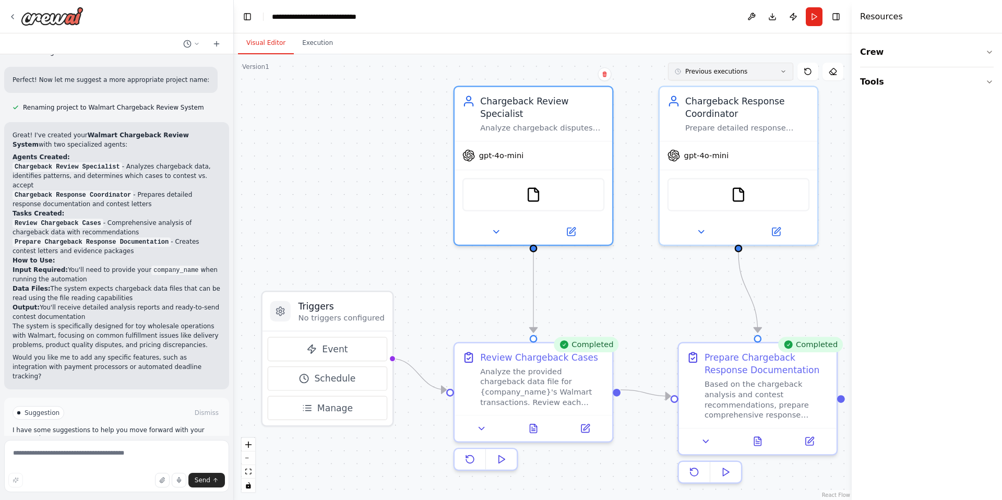
click at [786, 71] on button "Previous executions" at bounding box center [730, 72] width 125 height 18
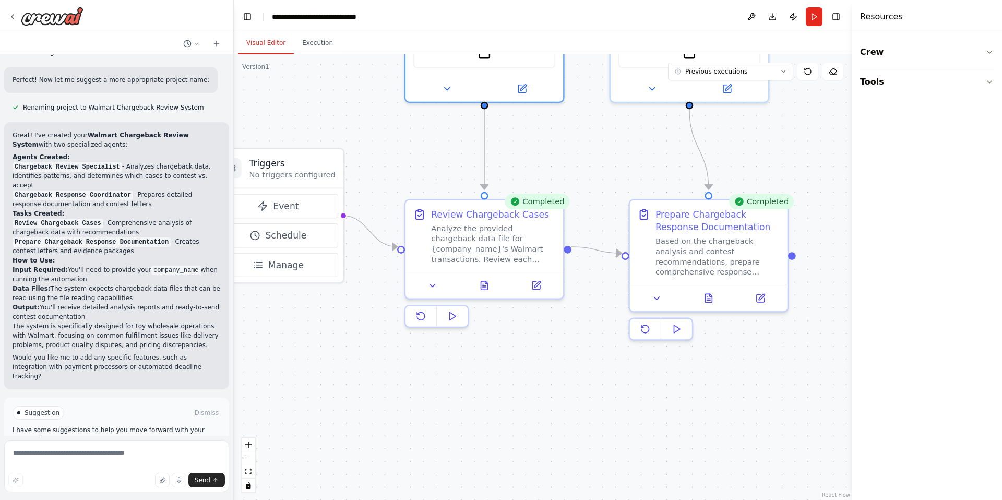
drag, startPoint x: 680, startPoint y: 330, endPoint x: 631, endPoint y: 187, distance: 151.1
click at [631, 187] on div ".deletable-edge-delete-btn { width: 20px; height: 20px; border: 0px solid #ffff…" at bounding box center [543, 276] width 618 height 445
click at [161, 457] on textarea at bounding box center [116, 466] width 225 height 52
type textarea "**********"
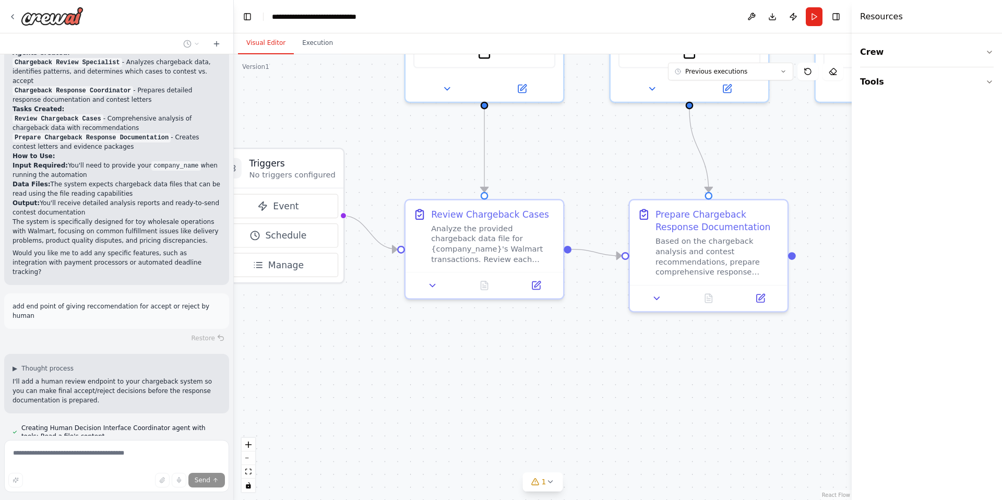
scroll to position [881, 0]
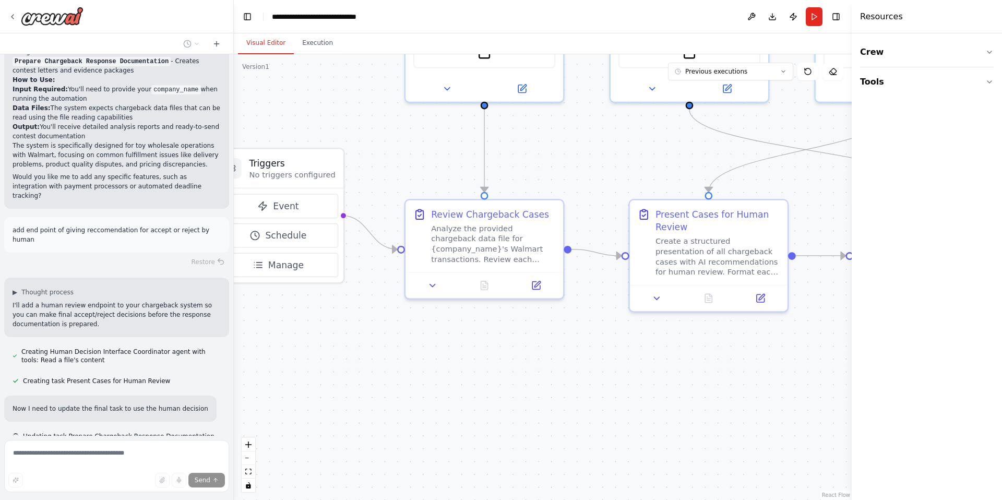
click at [550, 481] on div ".deletable-edge-delete-btn { width: 20px; height: 20px; border: 0px solid #ffff…" at bounding box center [543, 276] width 618 height 445
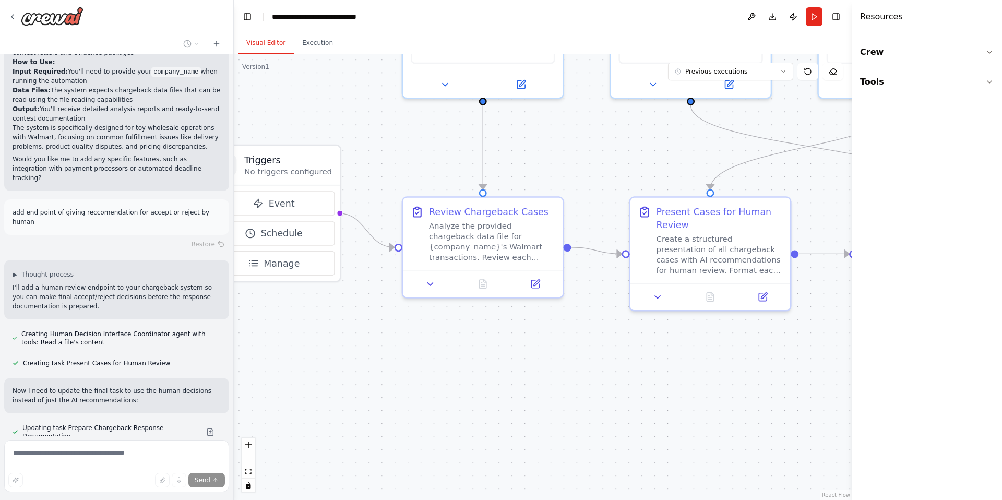
scroll to position [1009, 0]
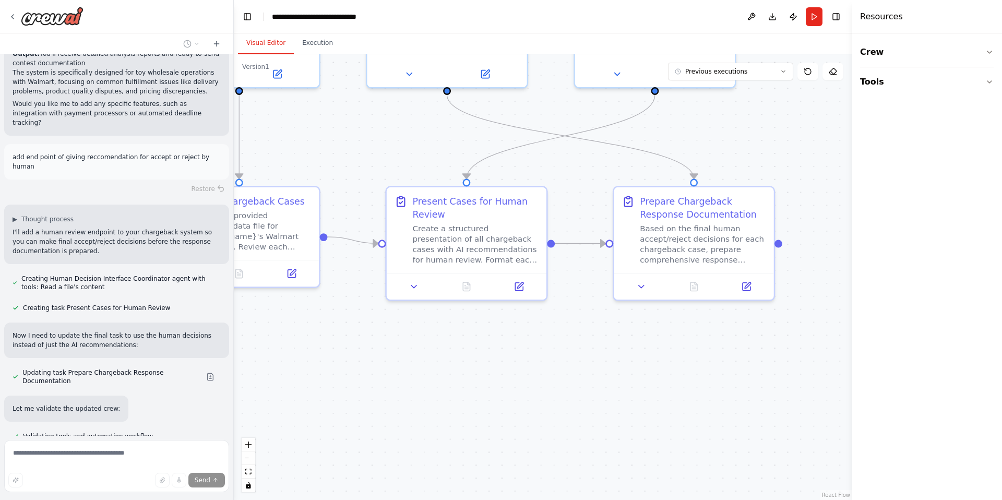
drag, startPoint x: 630, startPoint y: 355, endPoint x: 386, endPoint y: 344, distance: 243.8
click at [386, 344] on div ".deletable-edge-delete-btn { width: 20px; height: 20px; border: 0px solid #ffff…" at bounding box center [543, 276] width 618 height 445
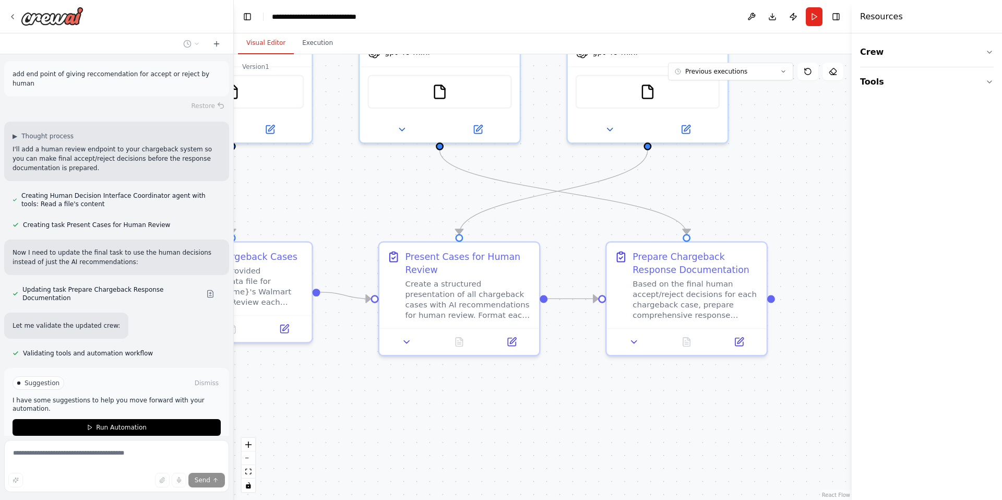
drag, startPoint x: 519, startPoint y: 318, endPoint x: 512, endPoint y: 373, distance: 55.8
click at [512, 373] on div ".deletable-edge-delete-btn { width: 20px; height: 20px; border: 0px solid #ffff…" at bounding box center [543, 276] width 618 height 445
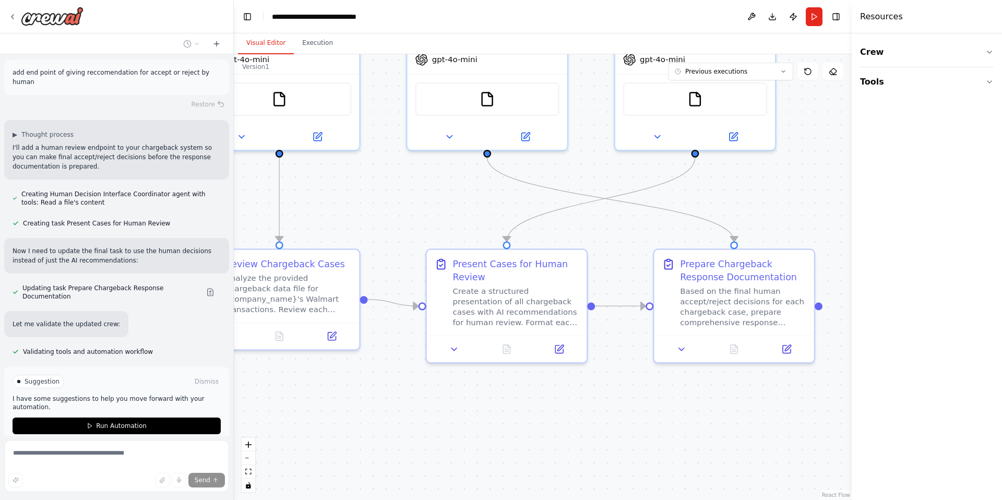
drag, startPoint x: 620, startPoint y: 386, endPoint x: 667, endPoint y: 393, distance: 48.0
click at [667, 393] on div ".deletable-edge-delete-btn { width: 20px; height: 20px; border: 0px solid #ffff…" at bounding box center [543, 276] width 618 height 445
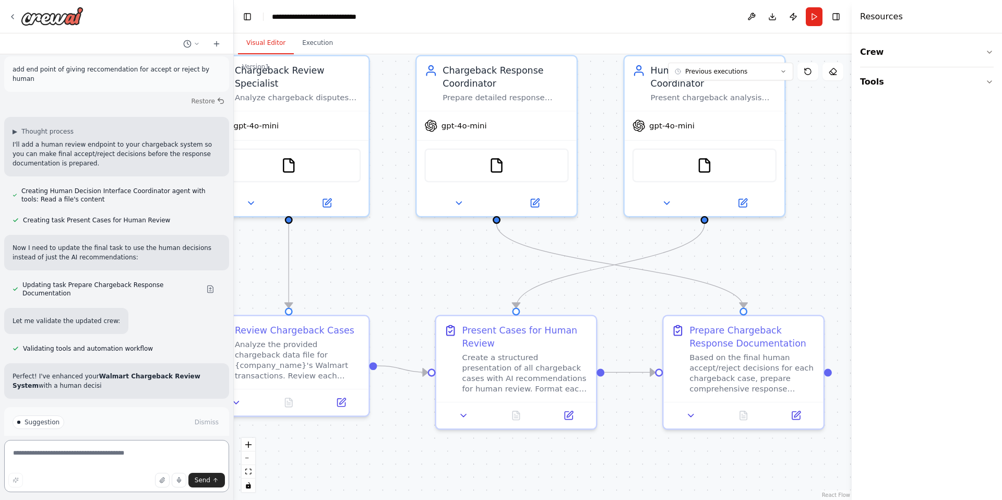
drag, startPoint x: 667, startPoint y: 393, endPoint x: 677, endPoint y: 459, distance: 66.9
click at [677, 459] on div ".deletable-edge-delete-btn { width: 20px; height: 20px; border: 0px solid #ffff…" at bounding box center [543, 276] width 618 height 445
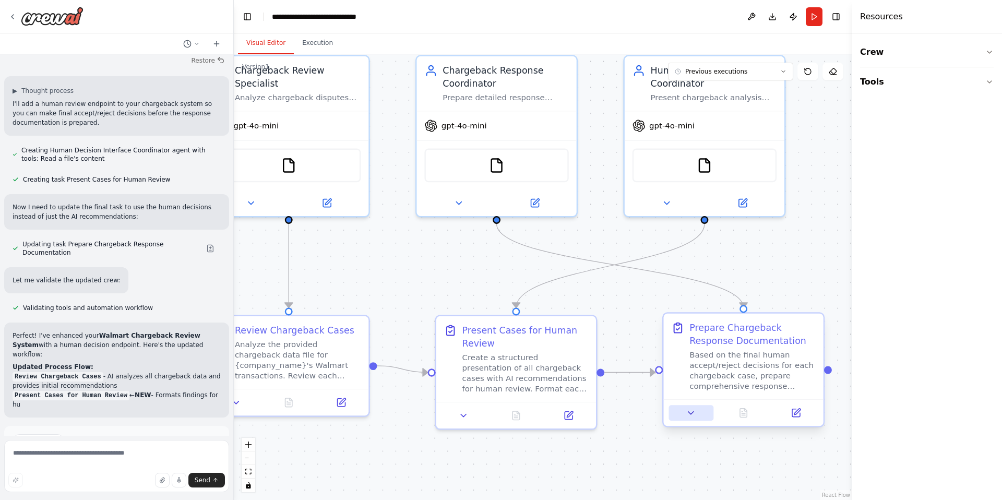
click at [693, 412] on icon at bounding box center [690, 413] width 5 height 3
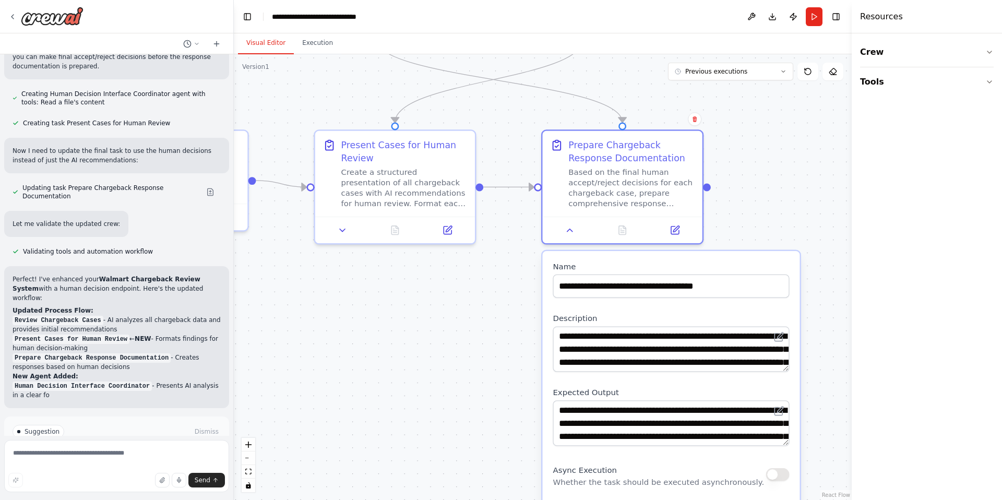
drag, startPoint x: 649, startPoint y: 435, endPoint x: 528, endPoint y: 249, distance: 221.4
click at [528, 249] on div ".deletable-edge-delete-btn { width: 20px; height: 20px; border: 0px solid #ffff…" at bounding box center [543, 276] width 618 height 445
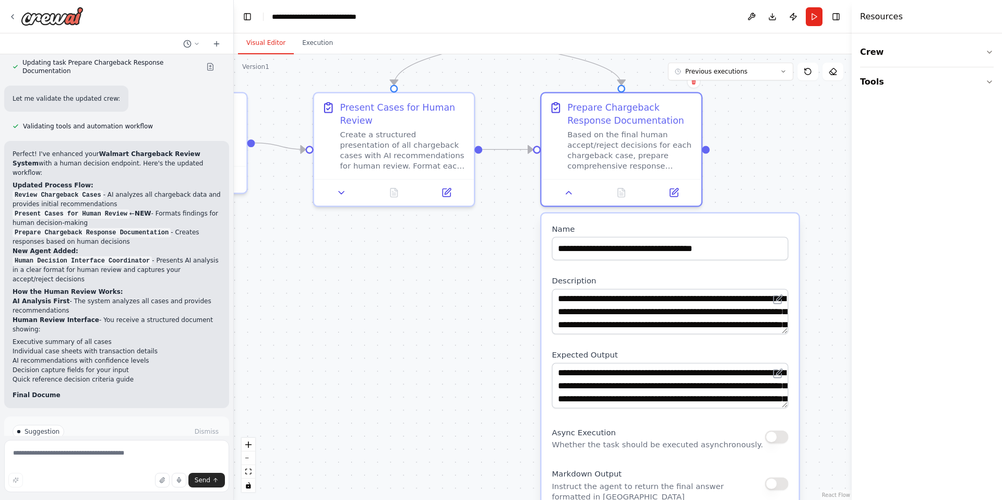
drag, startPoint x: 525, startPoint y: 330, endPoint x: 524, endPoint y: 293, distance: 37.1
click at [524, 293] on div ".deletable-edge-delete-btn { width: 20px; height: 20px; border: 0px solid #ffff…" at bounding box center [543, 276] width 618 height 445
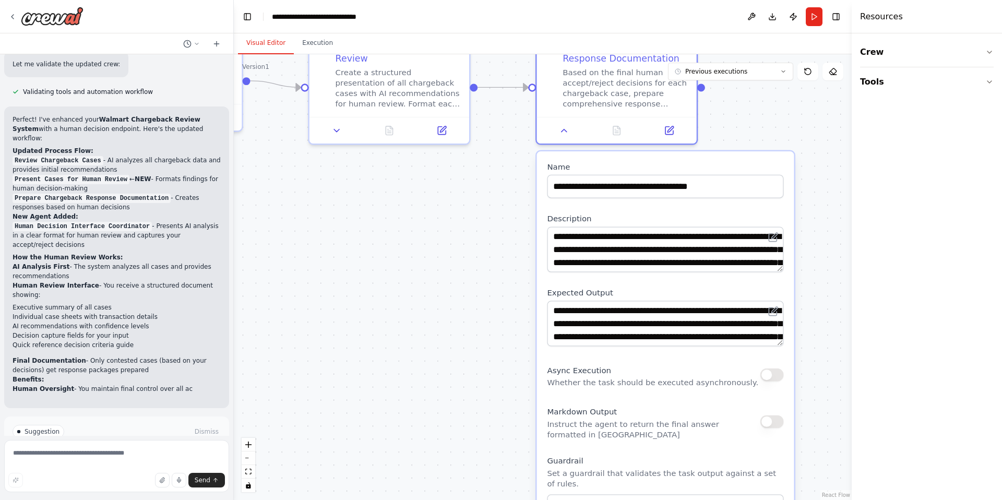
drag, startPoint x: 526, startPoint y: 350, endPoint x: 521, endPoint y: 288, distance: 62.3
click at [521, 288] on div ".deletable-edge-delete-btn { width: 20px; height: 20px; border: 0px solid #ffff…" at bounding box center [543, 276] width 618 height 445
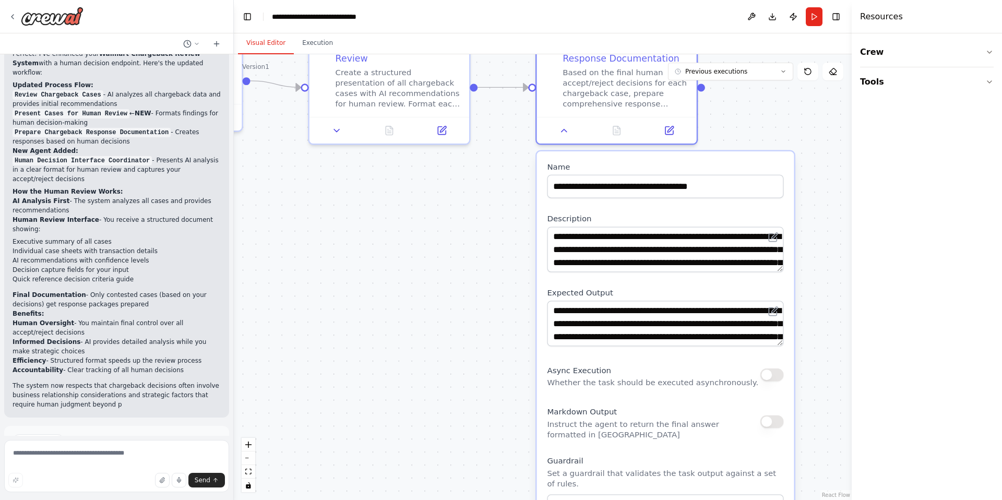
scroll to position [1428, 0]
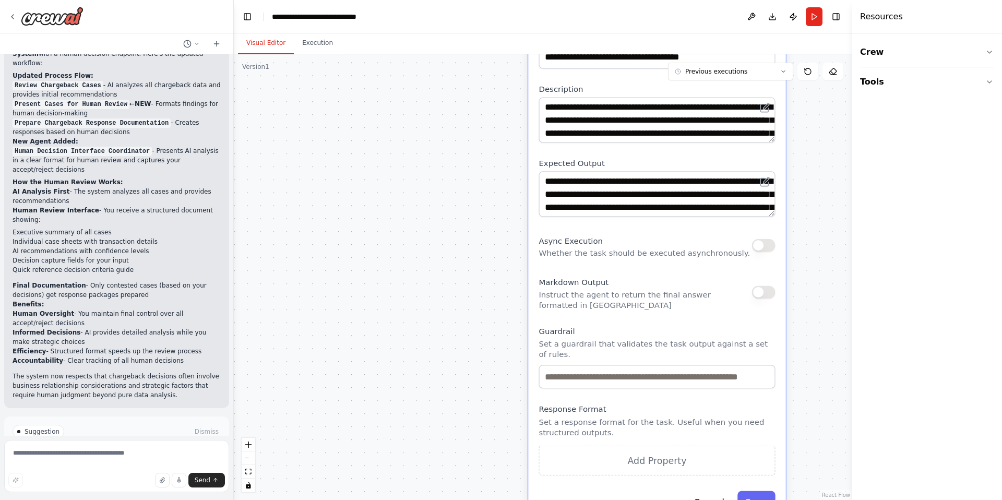
drag, startPoint x: 521, startPoint y: 288, endPoint x: 507, endPoint y: 127, distance: 161.8
click at [509, 128] on div ".deletable-edge-delete-btn { width: 20px; height: 20px; border: 0px solid #ffff…" at bounding box center [543, 276] width 618 height 445
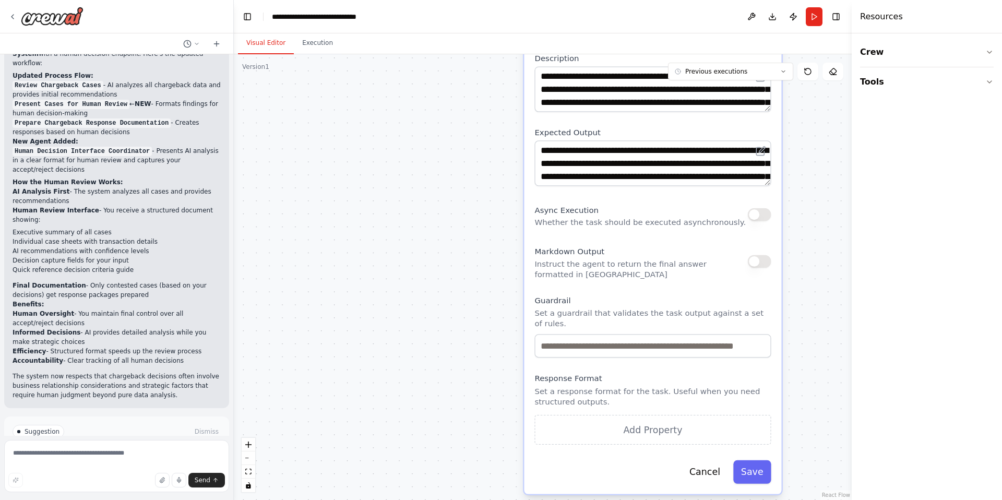
click at [507, 127] on div ".deletable-edge-delete-btn { width: 20px; height: 20px; border: 0px solid #ffff…" at bounding box center [543, 276] width 618 height 445
click at [717, 473] on button "Cancel" at bounding box center [704, 471] width 46 height 23
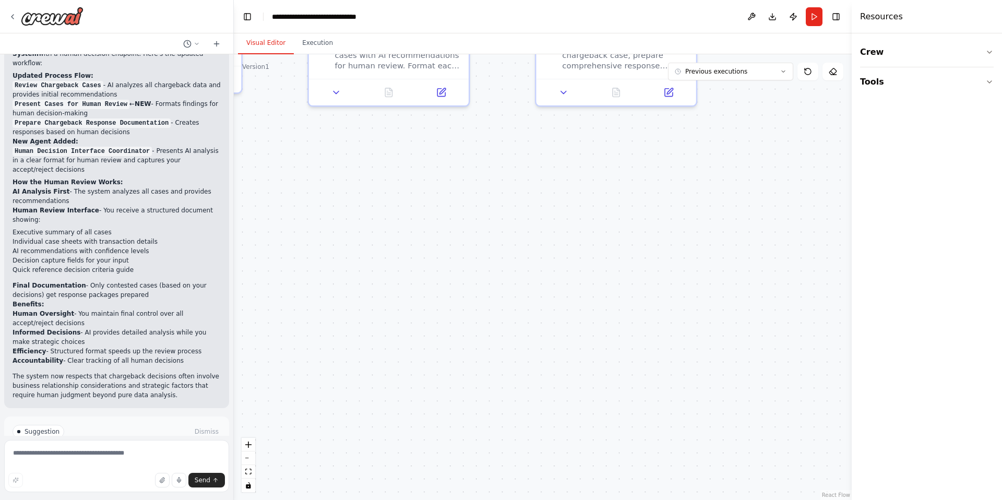
drag, startPoint x: 623, startPoint y: 293, endPoint x: 639, endPoint y: 448, distance: 156.2
click at [638, 445] on div ".deletable-edge-delete-btn { width: 20px; height: 20px; border: 0px solid #ffff…" at bounding box center [543, 276] width 618 height 445
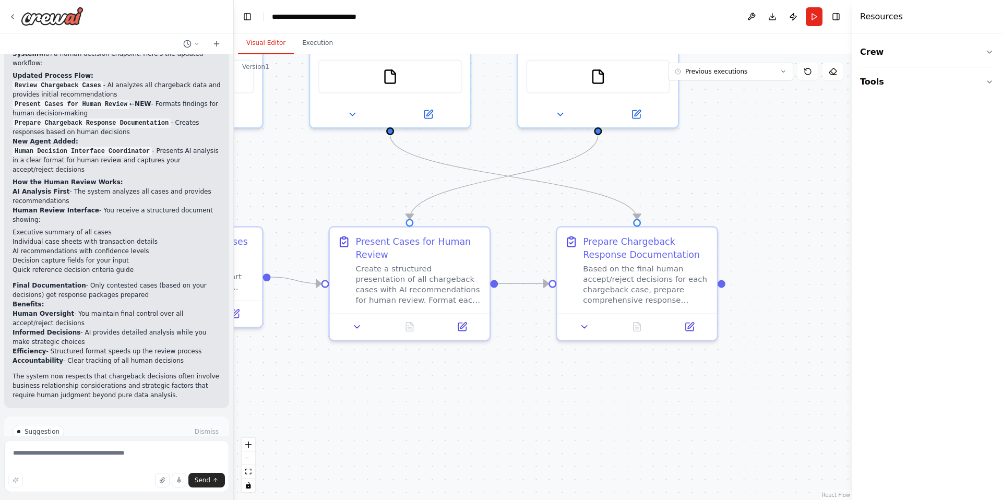
drag, startPoint x: 585, startPoint y: 220, endPoint x: 604, endPoint y: 423, distance: 204.3
click at [604, 423] on div ".deletable-edge-delete-btn { width: 20px; height: 20px; border: 0px solid #ffff…" at bounding box center [543, 276] width 618 height 445
click at [724, 283] on div at bounding box center [722, 281] width 8 height 8
click at [745, 257] on div ".deletable-edge-delete-btn { width: 20px; height: 20px; border: 0px solid #ffff…" at bounding box center [543, 276] width 618 height 445
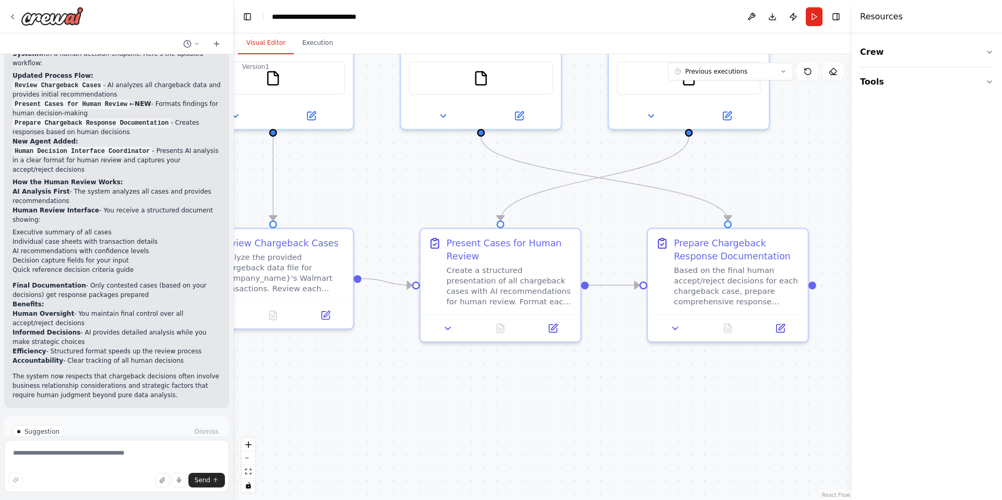
drag, startPoint x: 704, startPoint y: 177, endPoint x: 794, endPoint y: 178, distance: 90.3
click at [794, 178] on div ".deletable-edge-delete-btn { width: 20px; height: 20px; border: 0px solid #ffff…" at bounding box center [543, 276] width 618 height 445
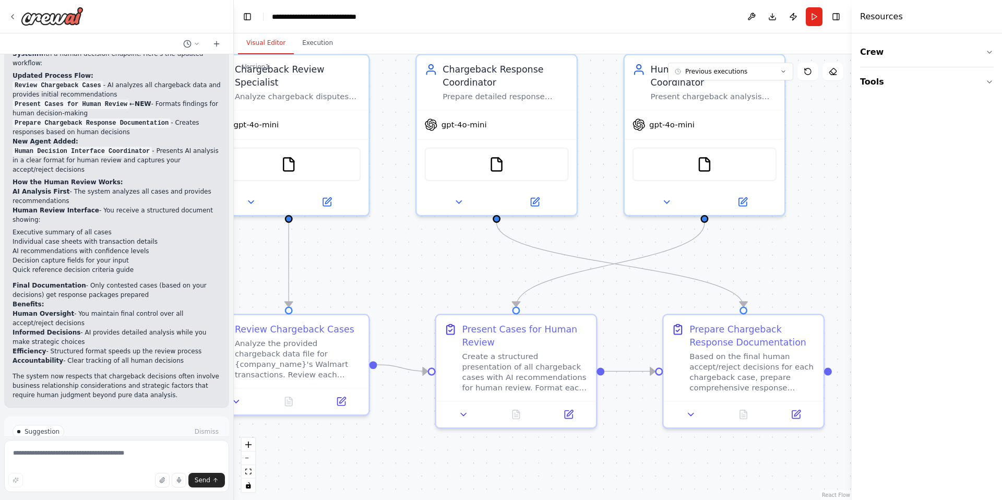
drag, startPoint x: 735, startPoint y: 171, endPoint x: 751, endPoint y: 257, distance: 87.5
click at [751, 257] on div ".deletable-edge-delete-btn { width: 20px; height: 20px; border: 0px solid #ffff…" at bounding box center [543, 276] width 618 height 445
click at [773, 341] on div "Prepare Chargeback Response Documentation" at bounding box center [752, 333] width 126 height 26
click at [818, 300] on icon at bounding box center [815, 303] width 6 height 6
click at [790, 305] on button "Confirm" at bounding box center [785, 303] width 37 height 13
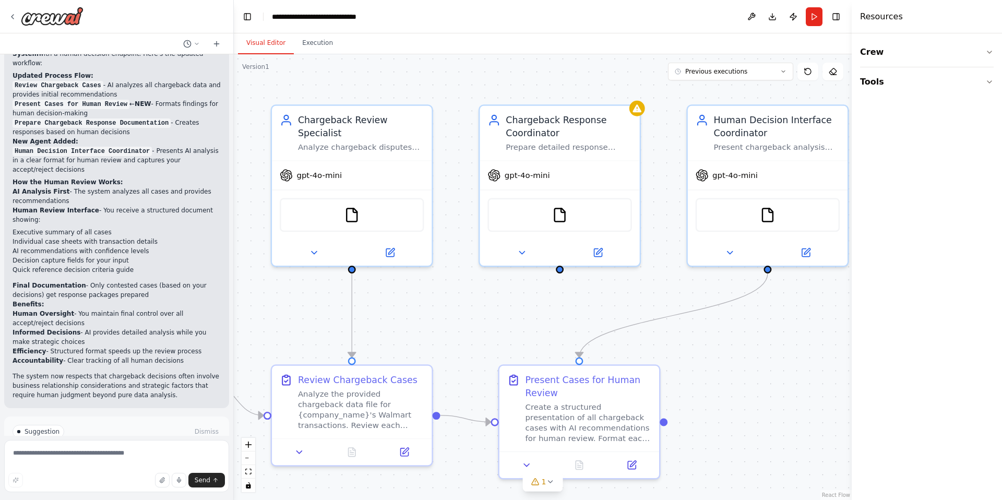
drag, startPoint x: 708, startPoint y: 333, endPoint x: 771, endPoint y: 383, distance: 80.5
click at [771, 383] on div ".deletable-edge-delete-btn { width: 20px; height: 20px; border: 0px solid #ffff…" at bounding box center [543, 276] width 618 height 445
click at [559, 274] on div ".deletable-edge-delete-btn { width: 20px; height: 20px; border: 0px solid #ffff…" at bounding box center [543, 276] width 618 height 445
drag, startPoint x: 557, startPoint y: 270, endPoint x: 731, endPoint y: 276, distance: 174.3
click at [731, 276] on div ".deletable-edge-delete-btn { width: 20px; height: 20px; border: 0px solid #ffff…" at bounding box center [543, 276] width 618 height 445
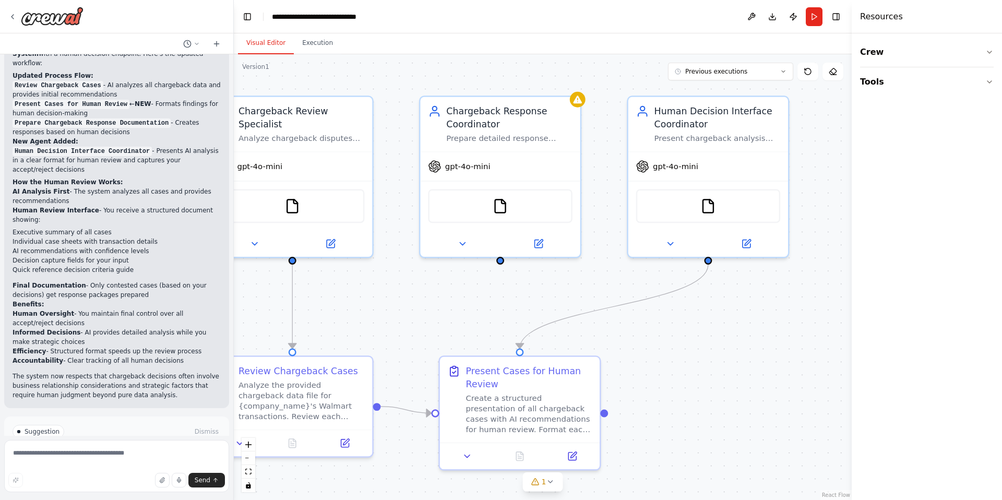
drag, startPoint x: 558, startPoint y: 272, endPoint x: 499, endPoint y: 263, distance: 59.6
click at [499, 263] on div ".deletable-edge-delete-btn { width: 20px; height: 20px; border: 0px solid #ffff…" at bounding box center [543, 276] width 618 height 445
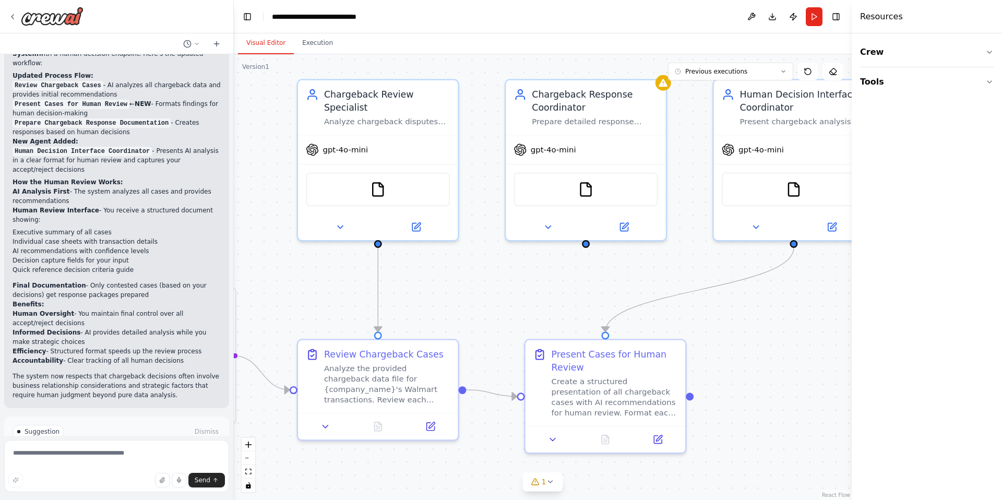
drag, startPoint x: 515, startPoint y: 289, endPoint x: 601, endPoint y: 272, distance: 87.2
click at [601, 272] on div ".deletable-edge-delete-btn { width: 20px; height: 20px; border: 0px solid #ffff…" at bounding box center [543, 276] width 618 height 445
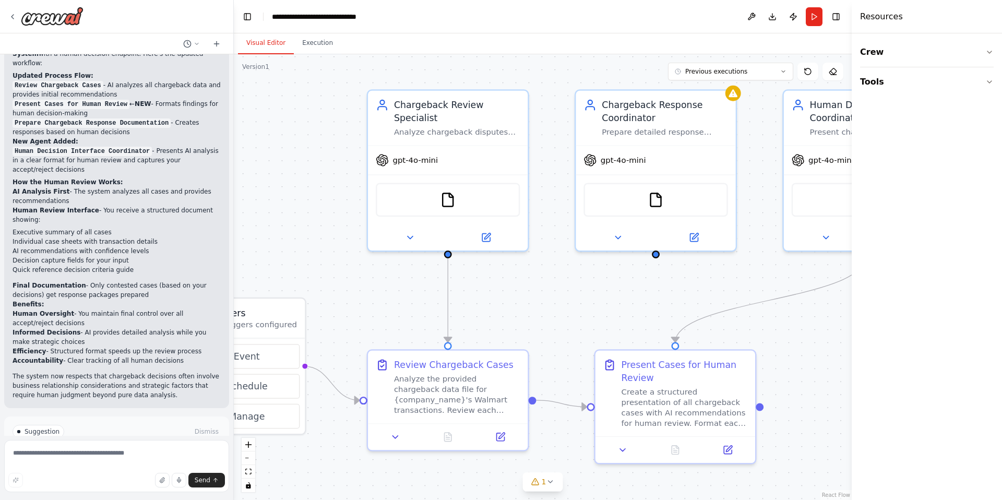
drag, startPoint x: 579, startPoint y: 276, endPoint x: 647, endPoint y: 286, distance: 69.1
click at [647, 286] on div ".deletable-edge-delete-btn { width: 20px; height: 20px; border: 0px solid #ffff…" at bounding box center [543, 276] width 618 height 445
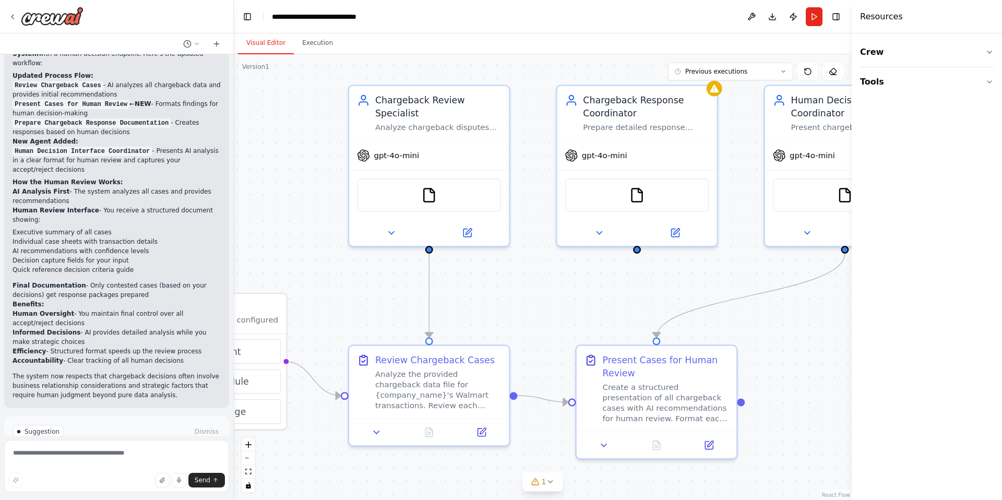
drag, startPoint x: 657, startPoint y: 258, endPoint x: 636, endPoint y: 250, distance: 22.0
click at [636, 250] on div ".deletable-edge-delete-btn { width: 20px; height: 20px; border: 0px solid #ffff…" at bounding box center [543, 276] width 618 height 445
drag, startPoint x: 635, startPoint y: 244, endPoint x: 649, endPoint y: 331, distance: 88.8
click at [649, 331] on div ".deletable-edge-delete-btn { width: 20px; height: 20px; border: 0px solid #ffff…" at bounding box center [471, 293] width 769 height 555
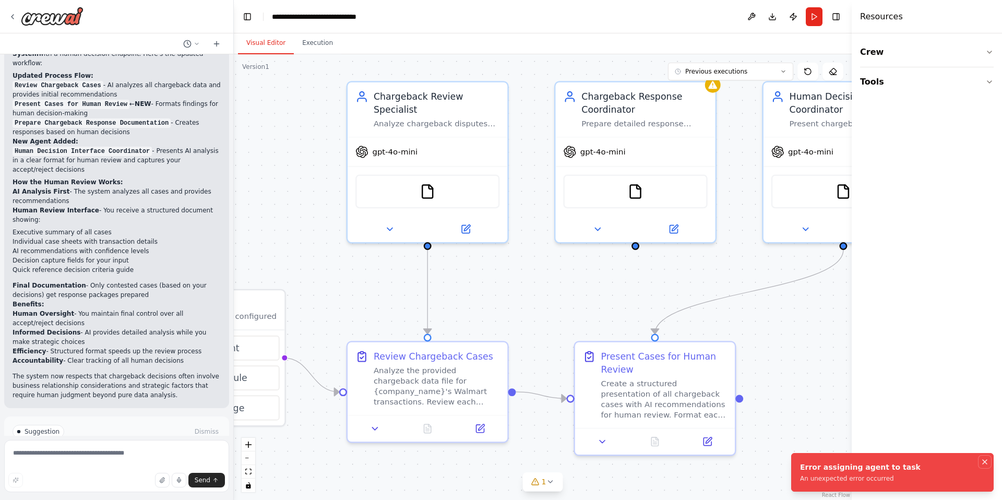
click at [987, 459] on icon "Notifications (F8)" at bounding box center [984, 461] width 8 height 8
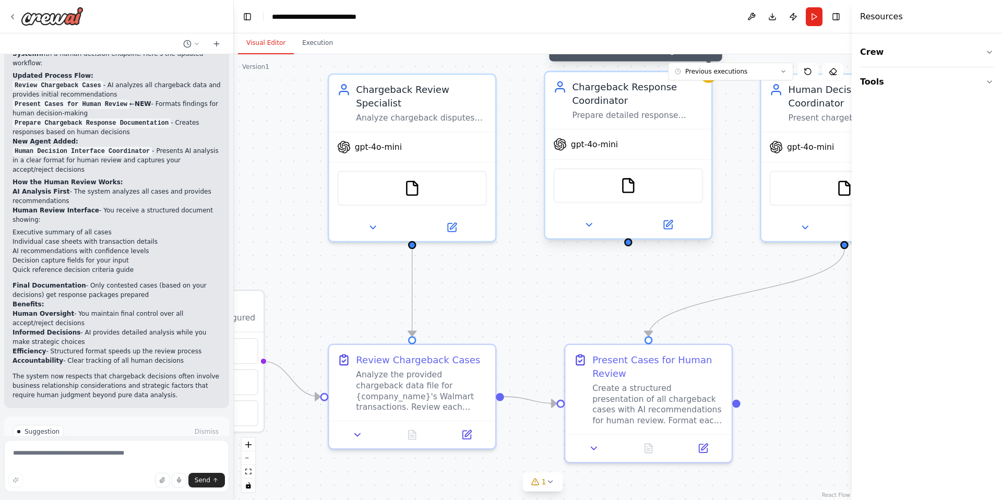
click at [708, 80] on div at bounding box center [708, 75] width 16 height 16
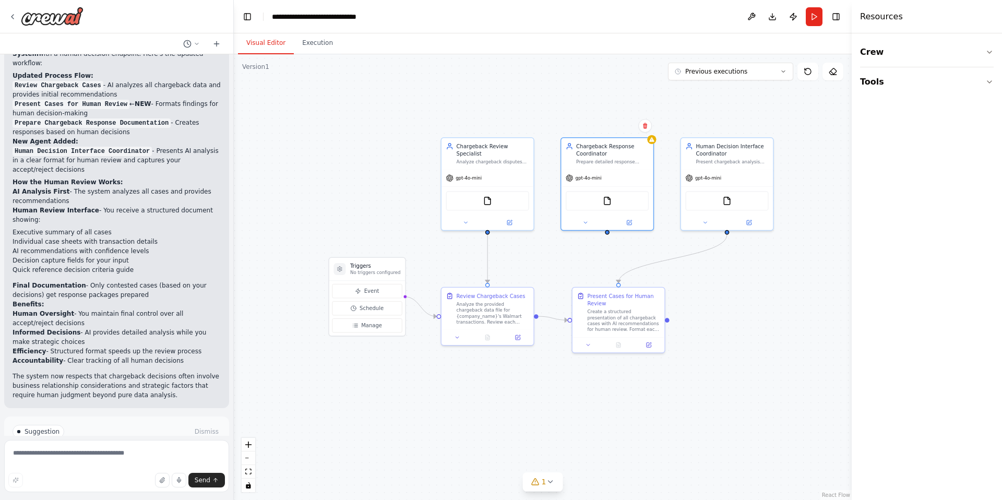
drag, startPoint x: 707, startPoint y: 243, endPoint x: 650, endPoint y: 247, distance: 57.1
click at [650, 247] on div ".deletable-edge-delete-btn { width: 20px; height: 20px; border: 0px solid #ffff…" at bounding box center [543, 276] width 618 height 445
click at [644, 127] on icon at bounding box center [643, 127] width 4 height 6
click at [621, 125] on button "Confirm" at bounding box center [613, 126] width 37 height 13
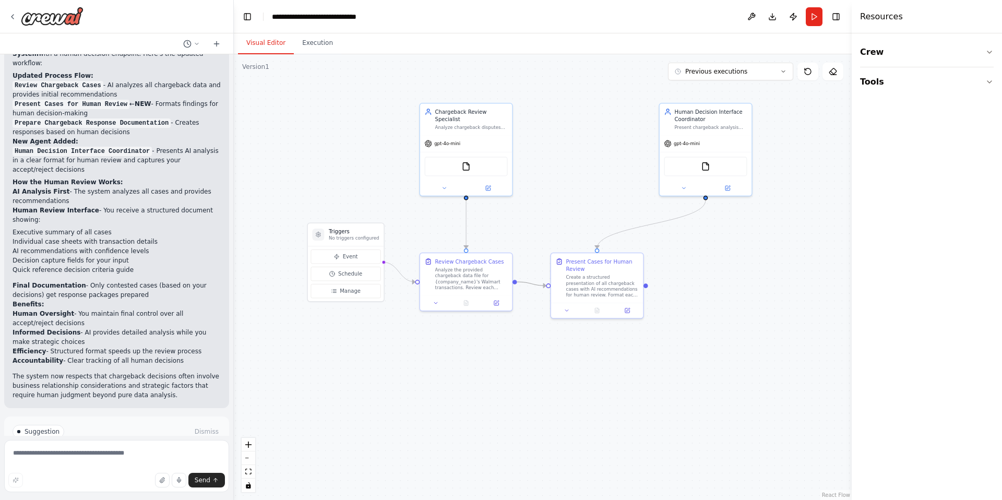
drag, startPoint x: 565, startPoint y: 318, endPoint x: 542, endPoint y: 295, distance: 32.5
click at [543, 295] on div ".deletable-edge-delete-btn { width: 20px; height: 20px; border: 0px solid #ffff…" at bounding box center [543, 276] width 618 height 445
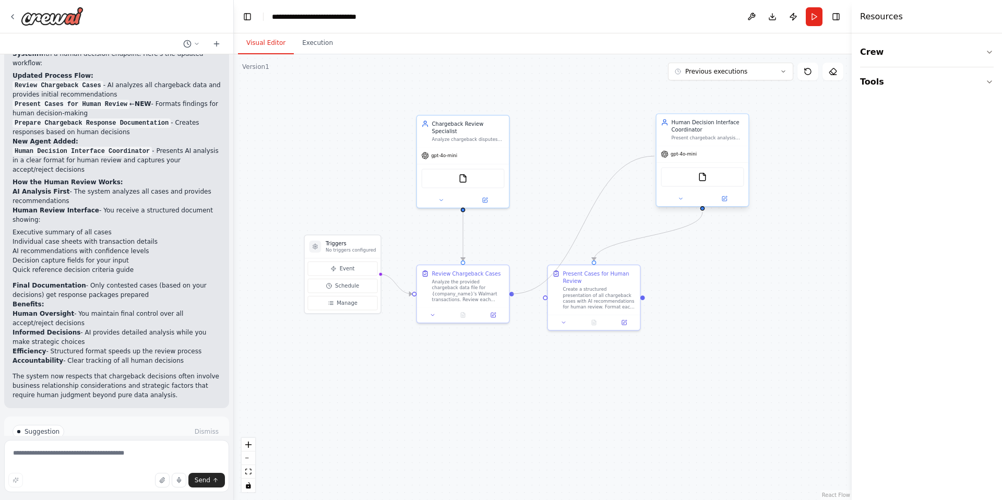
drag, startPoint x: 537, startPoint y: 296, endPoint x: 657, endPoint y: 158, distance: 183.4
click at [658, 158] on div ".deletable-edge-delete-btn { width: 20px; height: 20px; border: 0px solid #ffff…" at bounding box center [488, 236] width 443 height 319
click at [519, 282] on div ".deletable-edge-delete-btn { width: 20px; height: 20px; border: 0px solid #ffff…" at bounding box center [543, 276] width 618 height 445
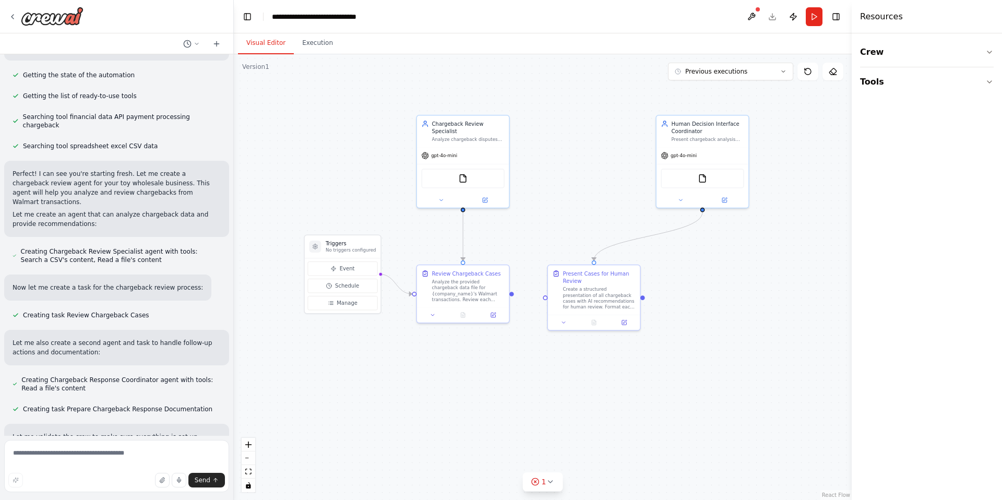
scroll to position [0, 0]
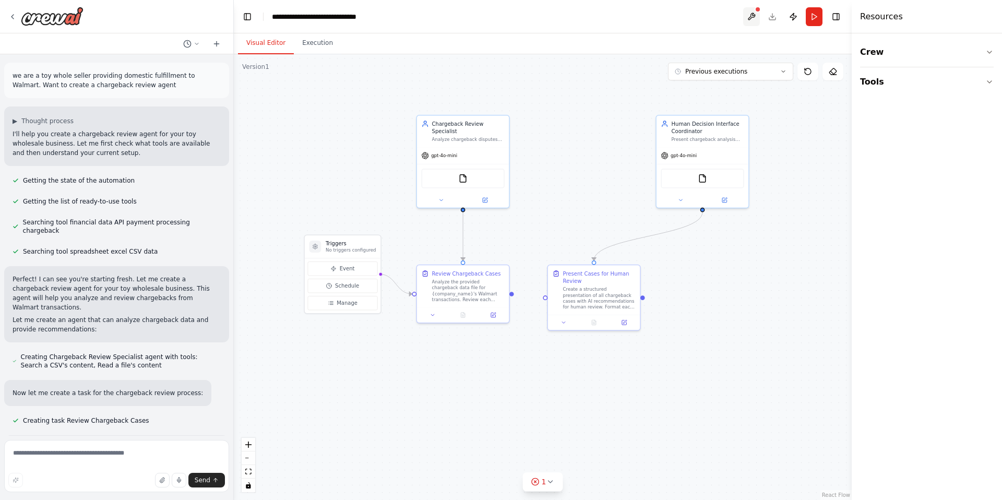
click at [757, 18] on button at bounding box center [751, 16] width 17 height 19
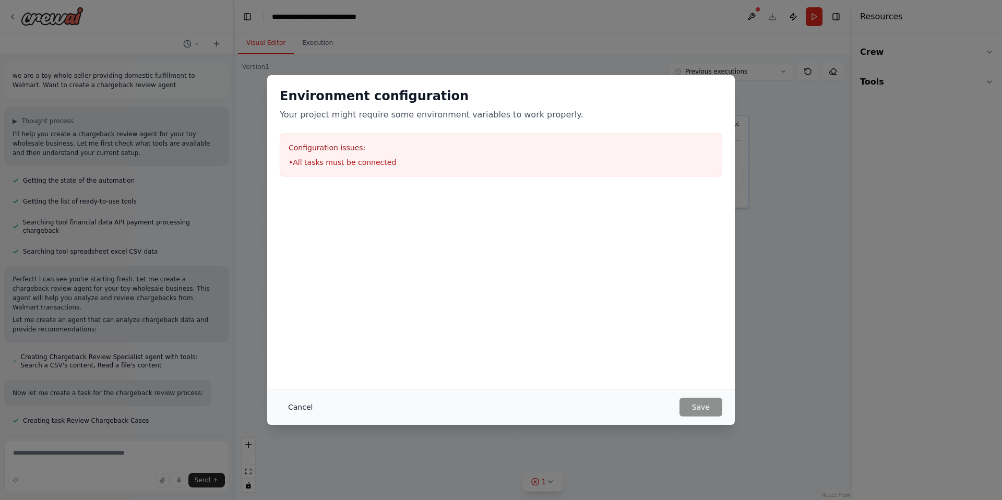
click at [299, 406] on button "Cancel" at bounding box center [300, 406] width 41 height 19
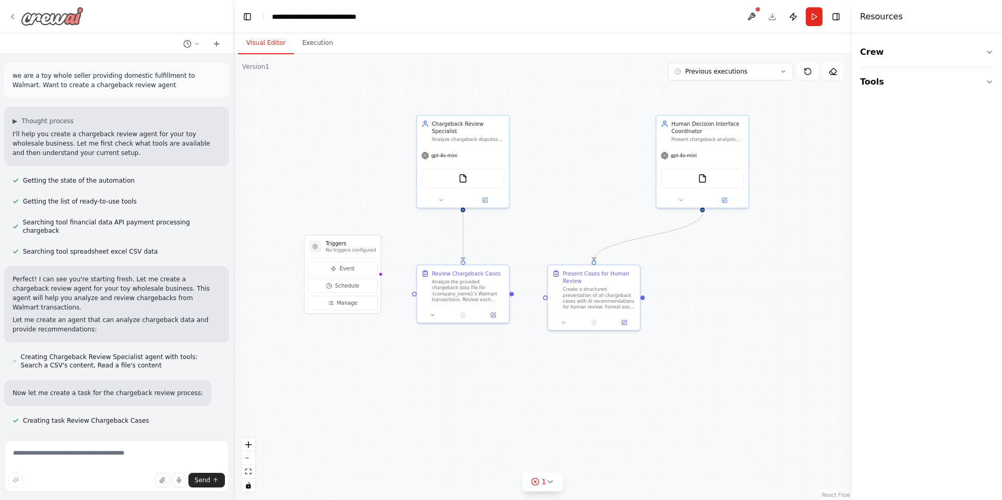
click at [14, 16] on icon at bounding box center [12, 17] width 8 height 8
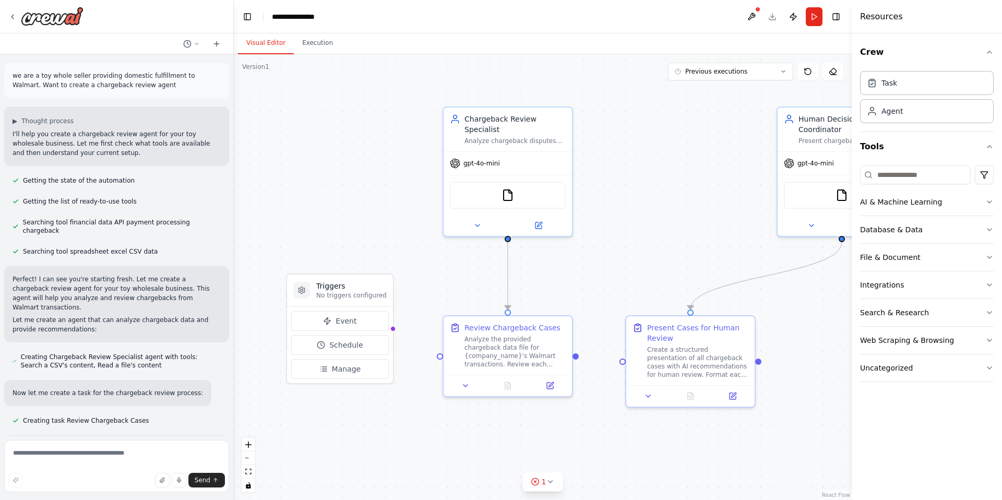
click at [93, 134] on p "I'll help you create a chargeback review agent for your toy wholesale business.…" at bounding box center [117, 143] width 208 height 28
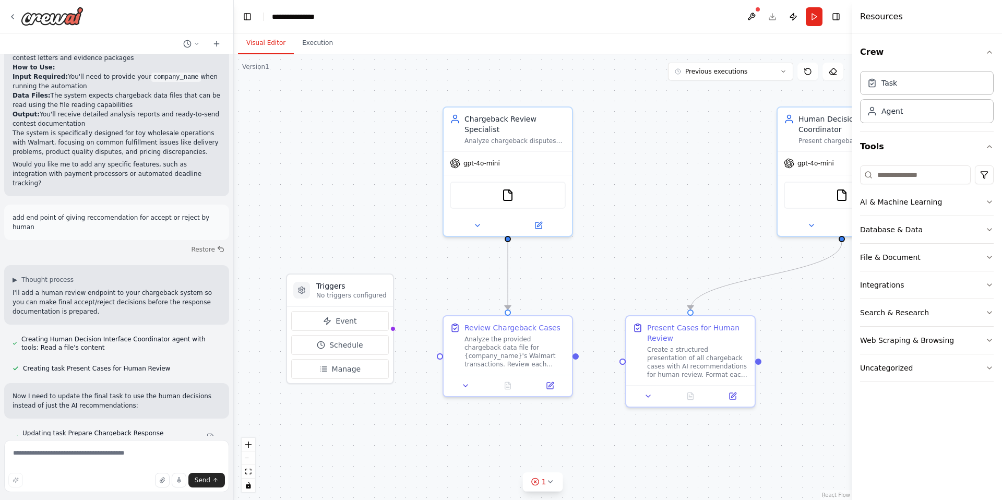
scroll to position [953, 0]
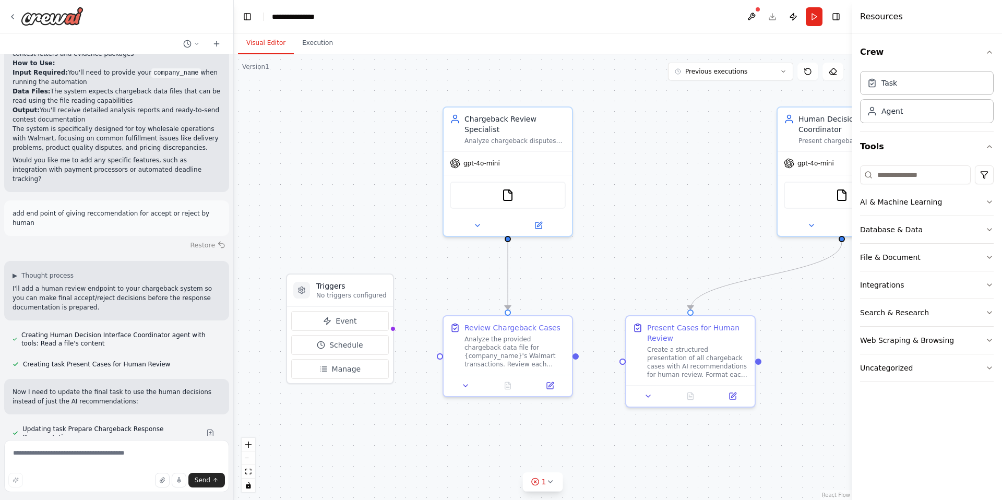
click at [210, 237] on button "Restore" at bounding box center [208, 244] width 44 height 15
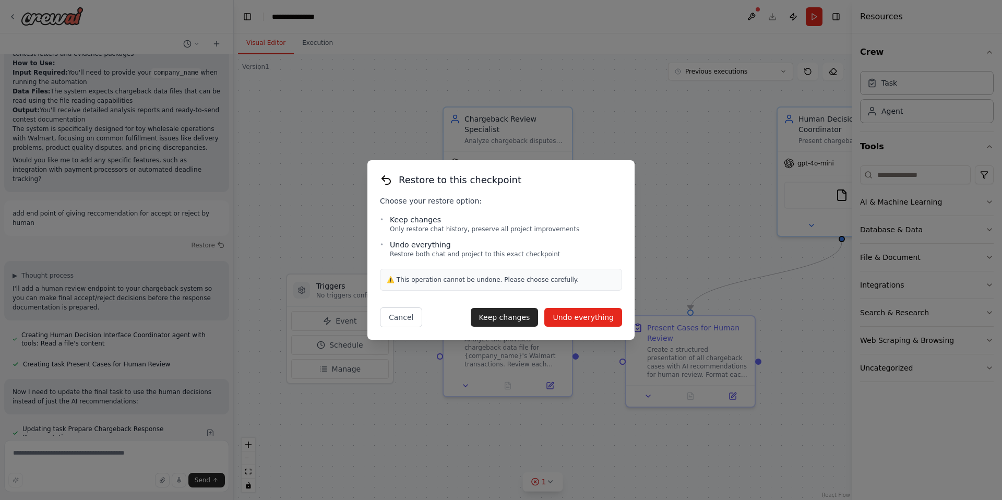
click at [568, 320] on button "Undo everything" at bounding box center [583, 317] width 78 height 19
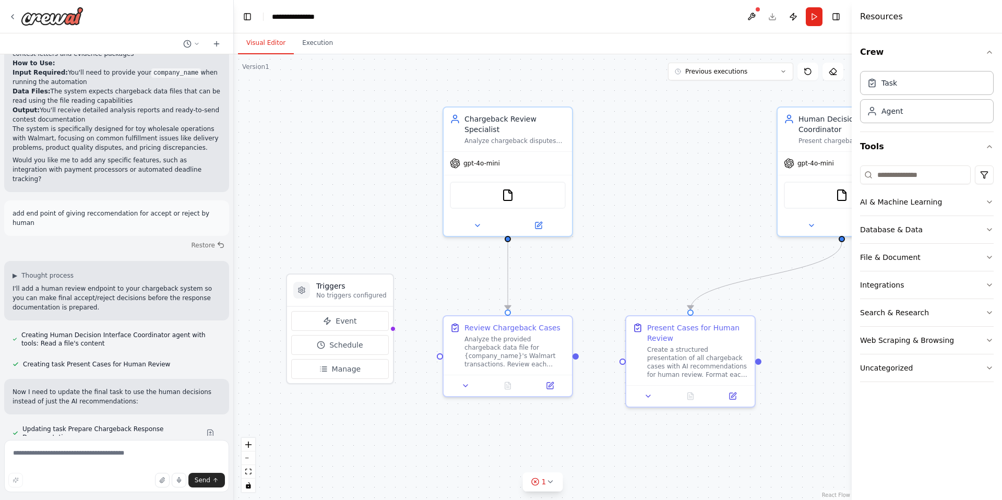
scroll to position [671, 0]
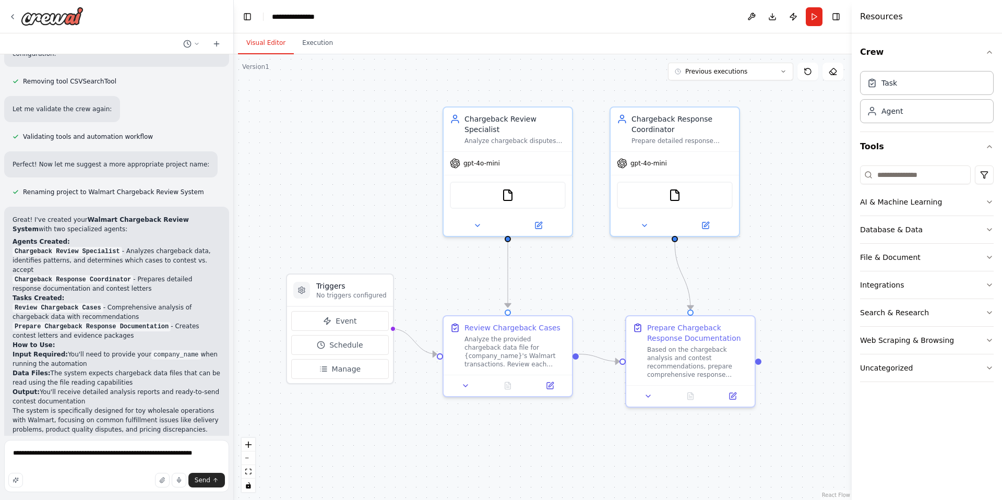
click at [697, 424] on div ".deletable-edge-delete-btn { width: 20px; height: 20px; border: 0px solid #ffff…" at bounding box center [543, 276] width 618 height 445
